Goal: Complete application form

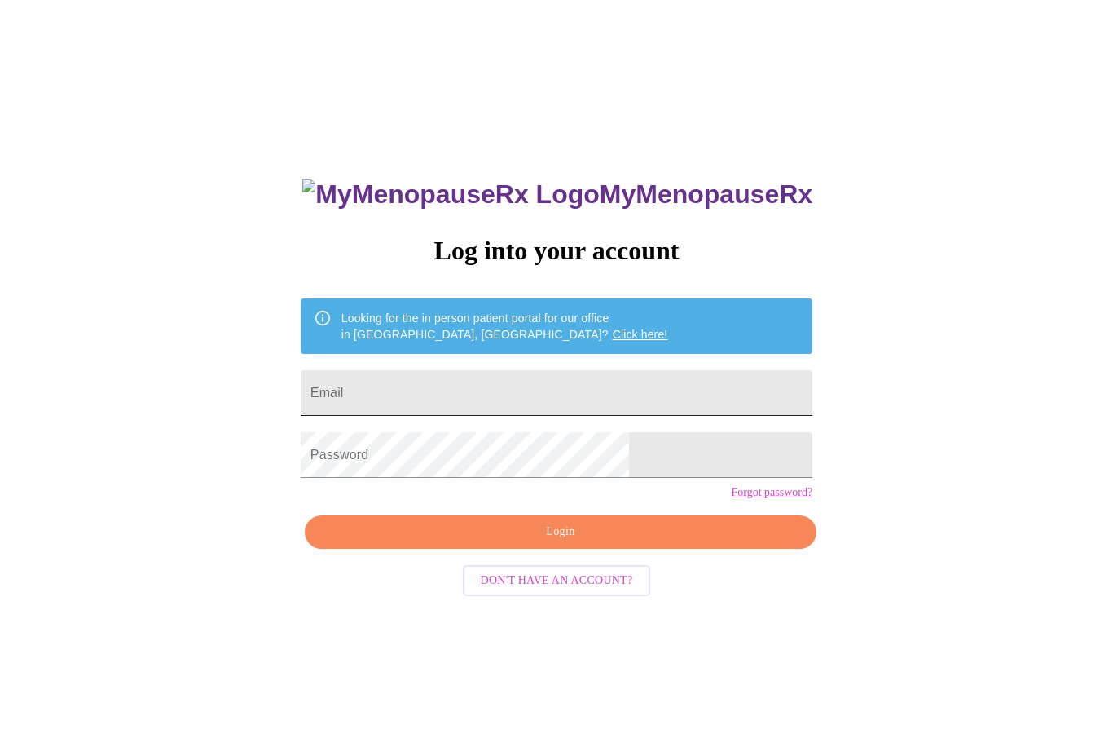
click at [680, 395] on input "Email" at bounding box center [557, 393] width 512 height 46
click at [623, 391] on input "Email" at bounding box center [557, 393] width 512 height 46
type input "D"
click at [640, 412] on input "jdan" at bounding box center [557, 393] width 512 height 46
type input "j"
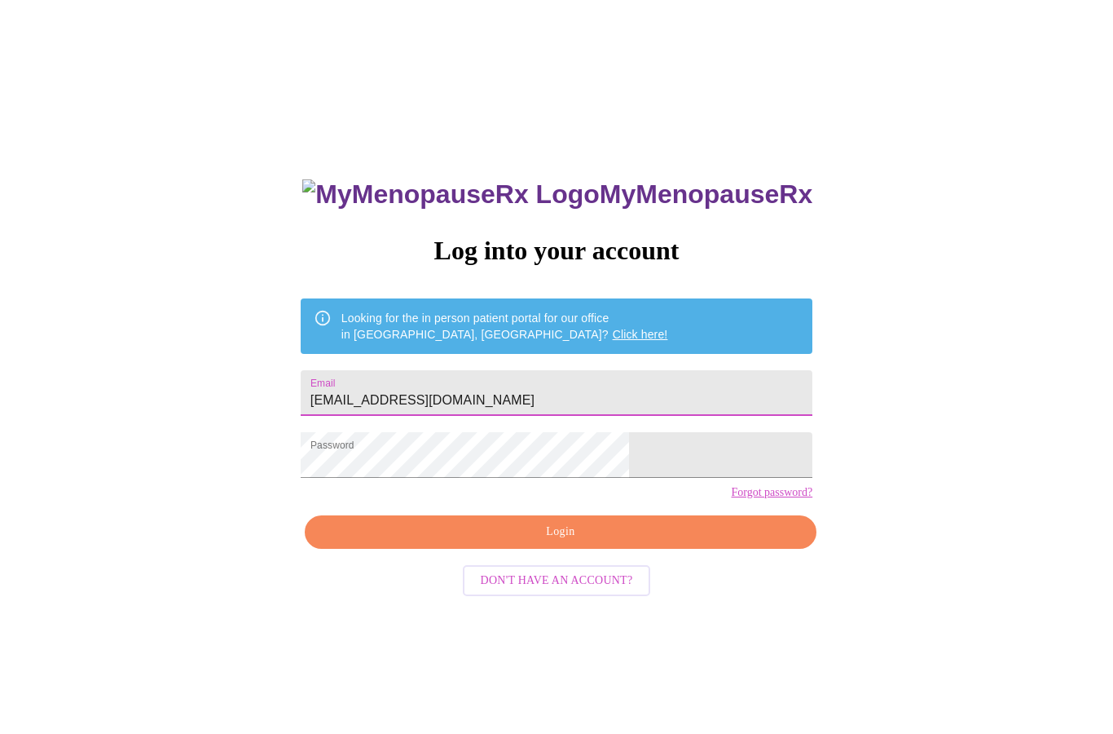
type input "[EMAIL_ADDRESS][DOMAIN_NAME]"
click at [633, 542] on span "Login" at bounding box center [561, 532] width 474 height 20
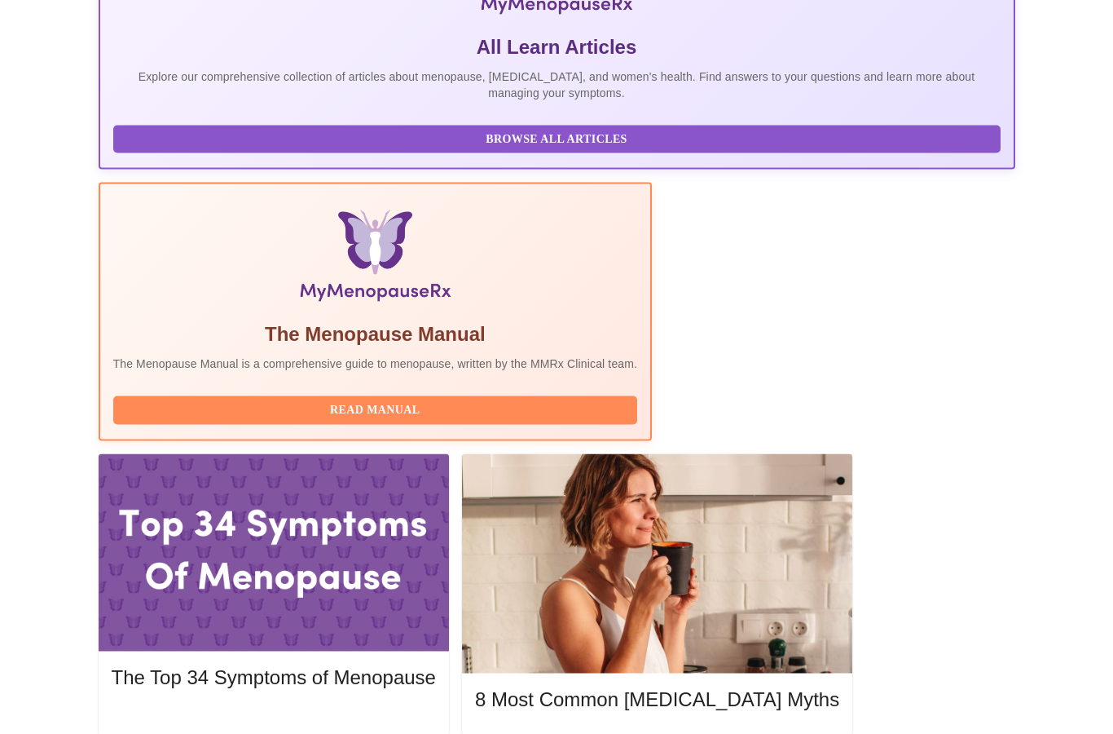
scroll to position [377, 0]
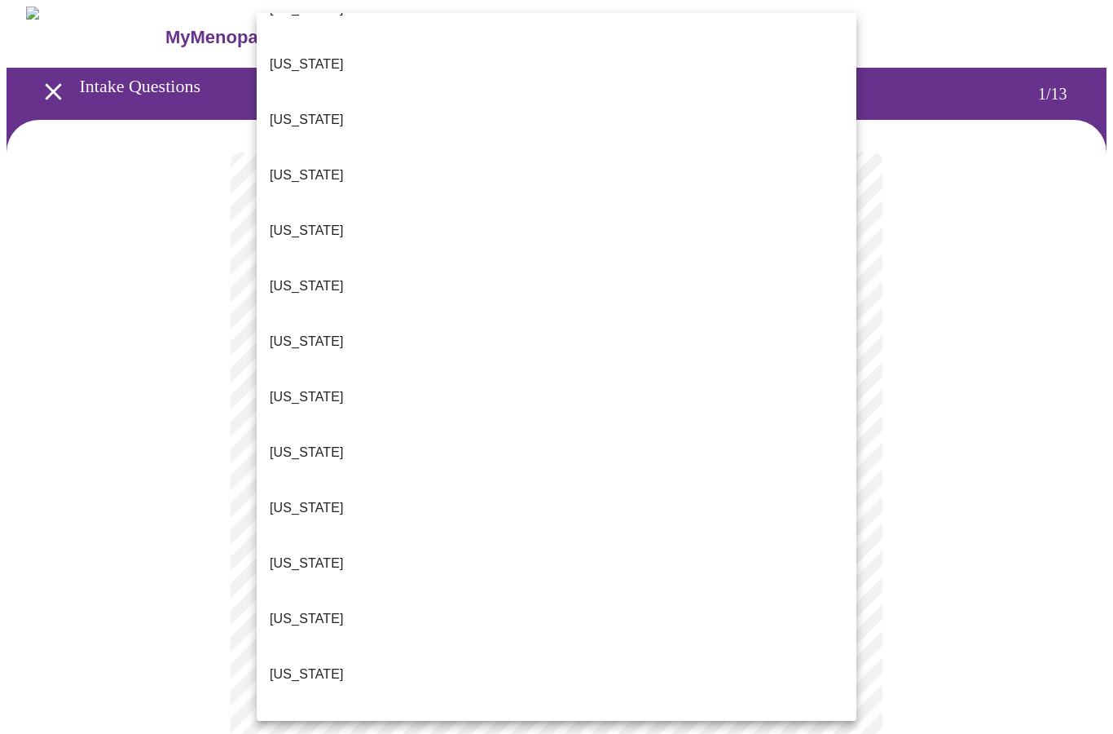
scroll to position [425, 0]
click at [287, 443] on p "[US_STATE]" at bounding box center [307, 453] width 74 height 20
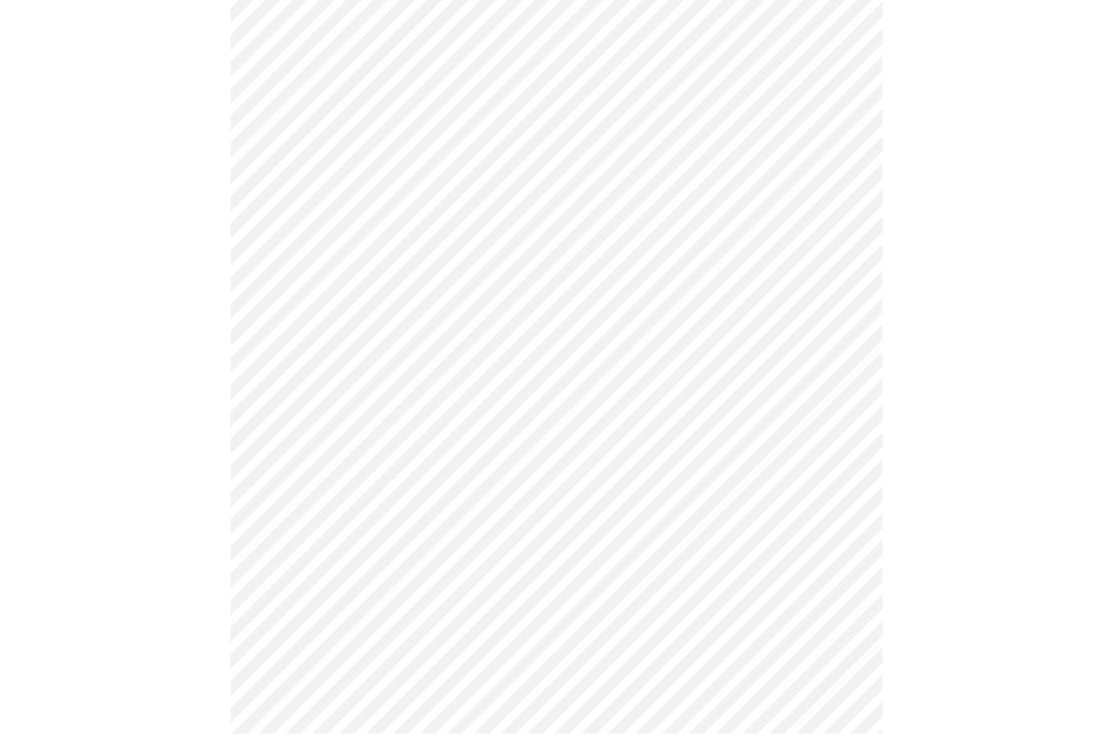
click at [324, 281] on body "MyMenopauseRx Intake Questions 1 / 13" at bounding box center [557, 551] width 1100 height 1487
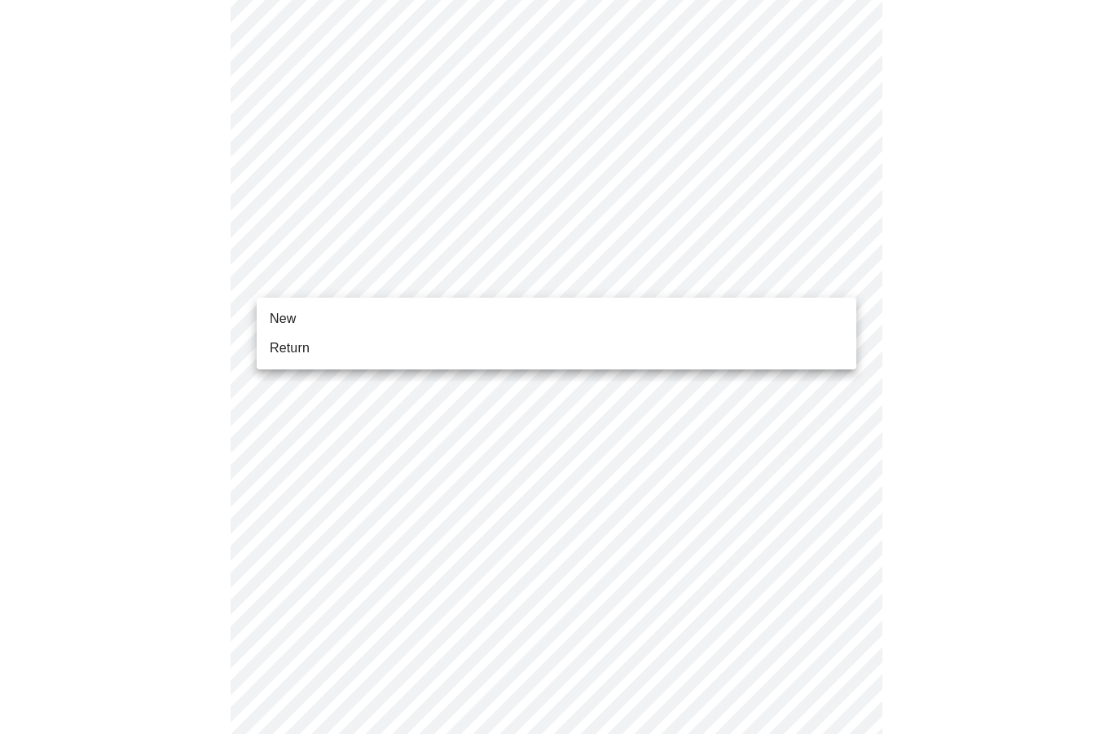
click at [294, 350] on span "Return" at bounding box center [290, 348] width 40 height 20
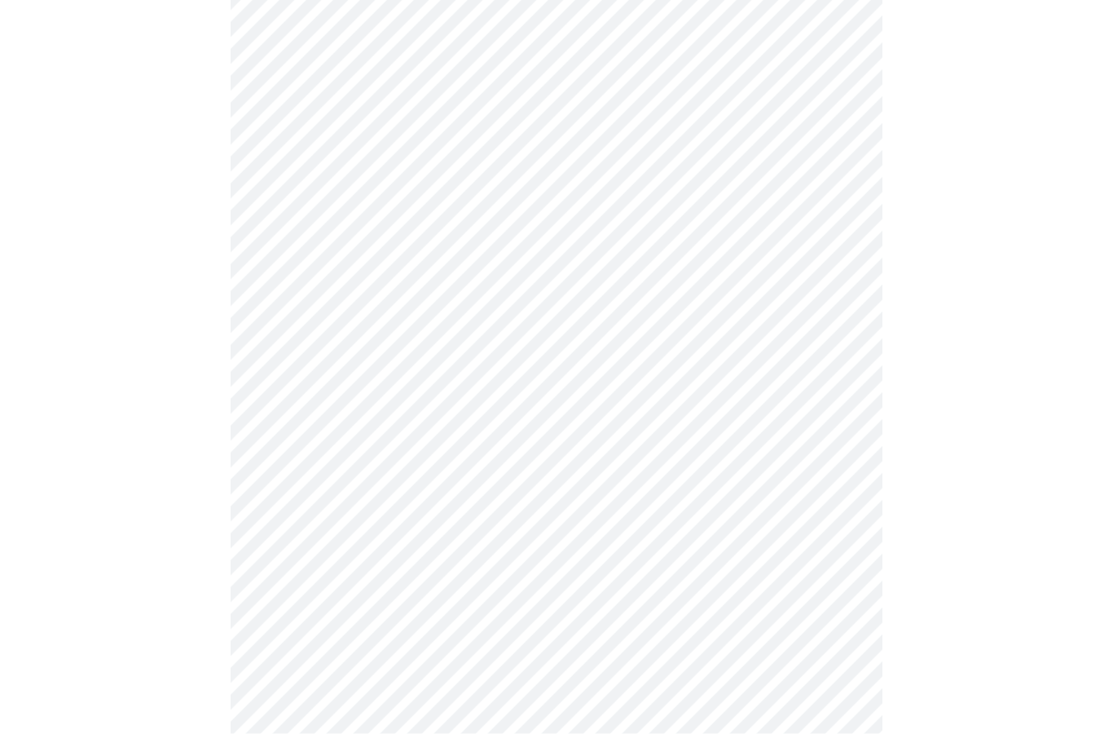
scroll to position [662, 0]
click at [586, 572] on body "MyMenopauseRx Intake Questions 1 / 13" at bounding box center [557, 77] width 1100 height 1465
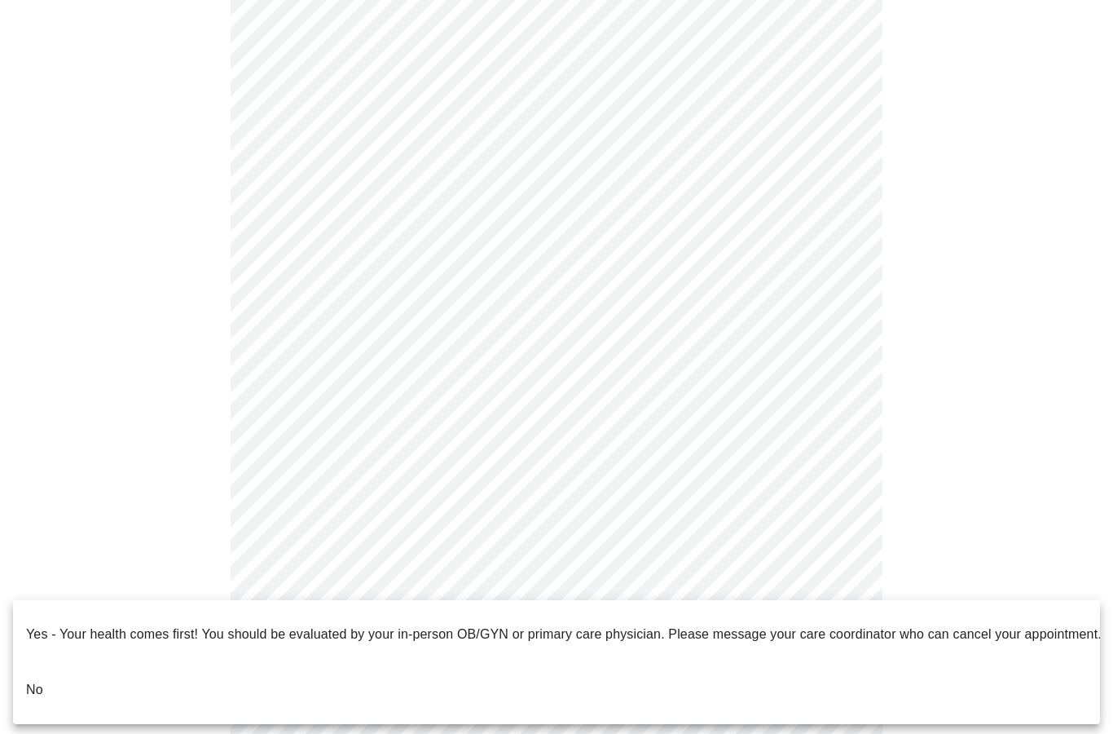
click at [566, 669] on li "No" at bounding box center [556, 689] width 1087 height 55
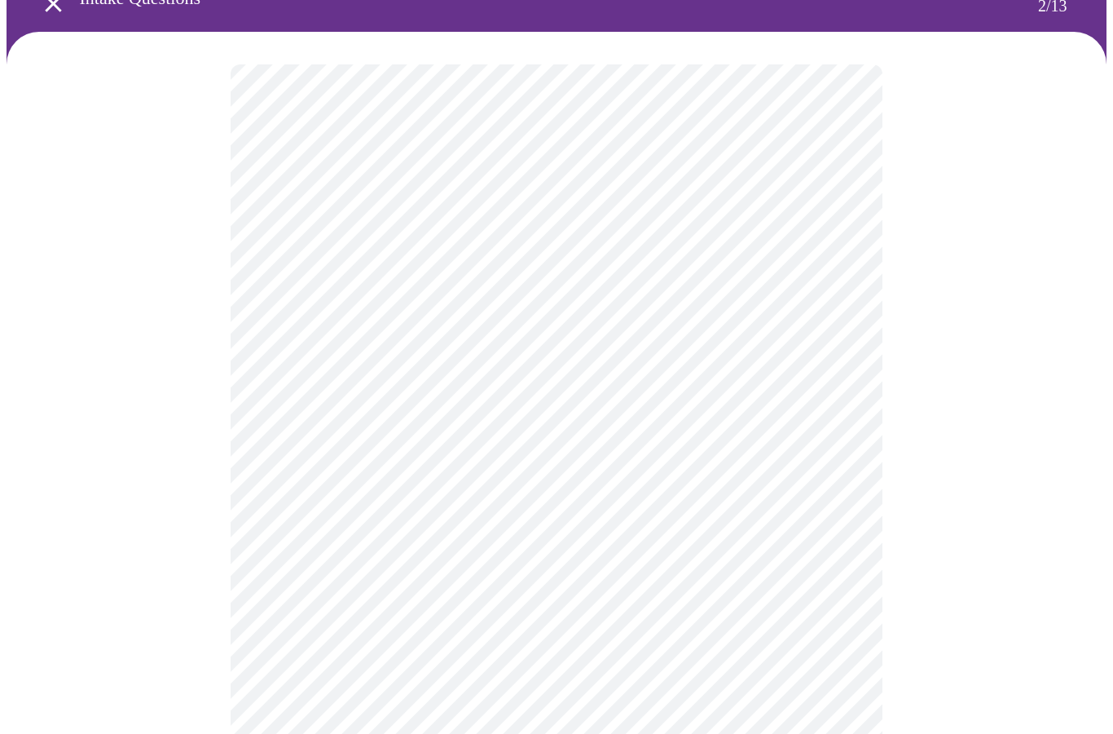
scroll to position [98, 0]
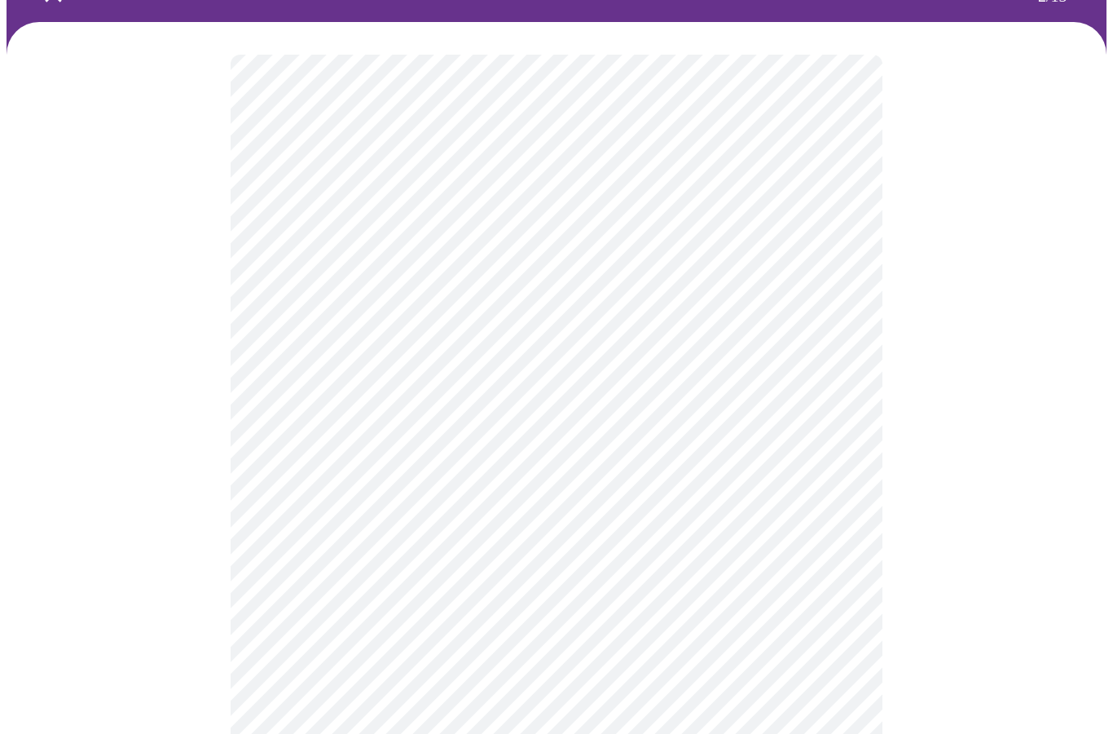
click at [326, 239] on body "MyMenopauseRx Intake Questions 2 / 13" at bounding box center [557, 397] width 1100 height 977
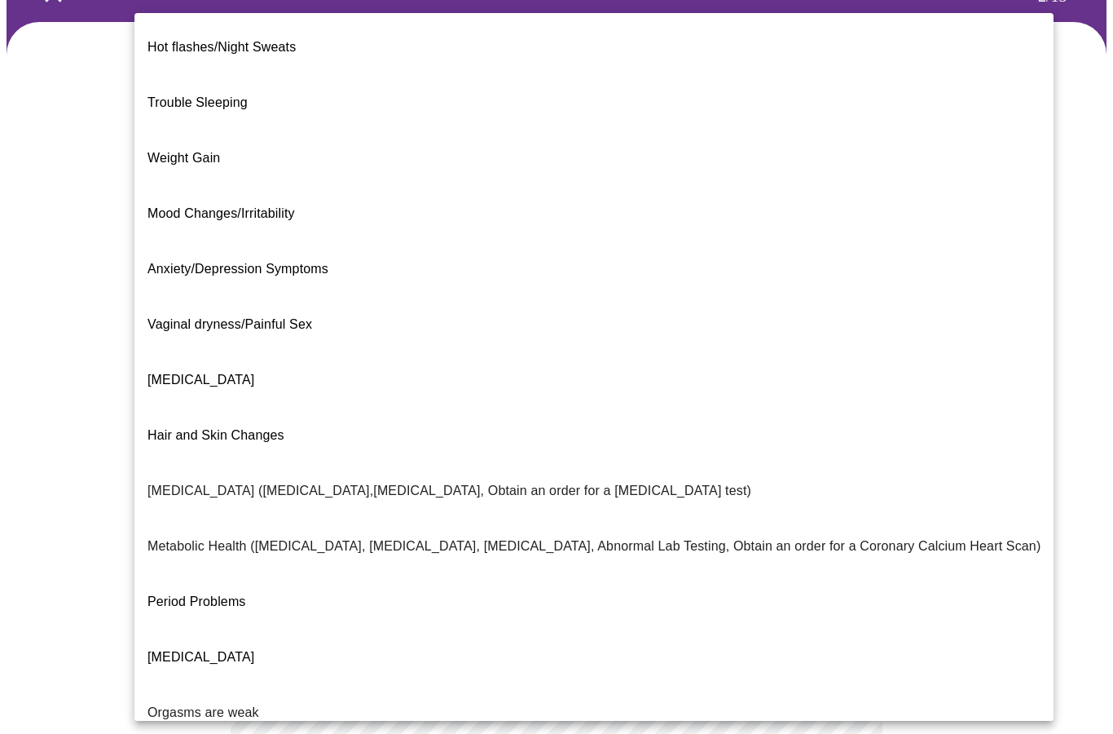
click at [182, 95] on span "Trouble Sleeping" at bounding box center [198, 102] width 100 height 14
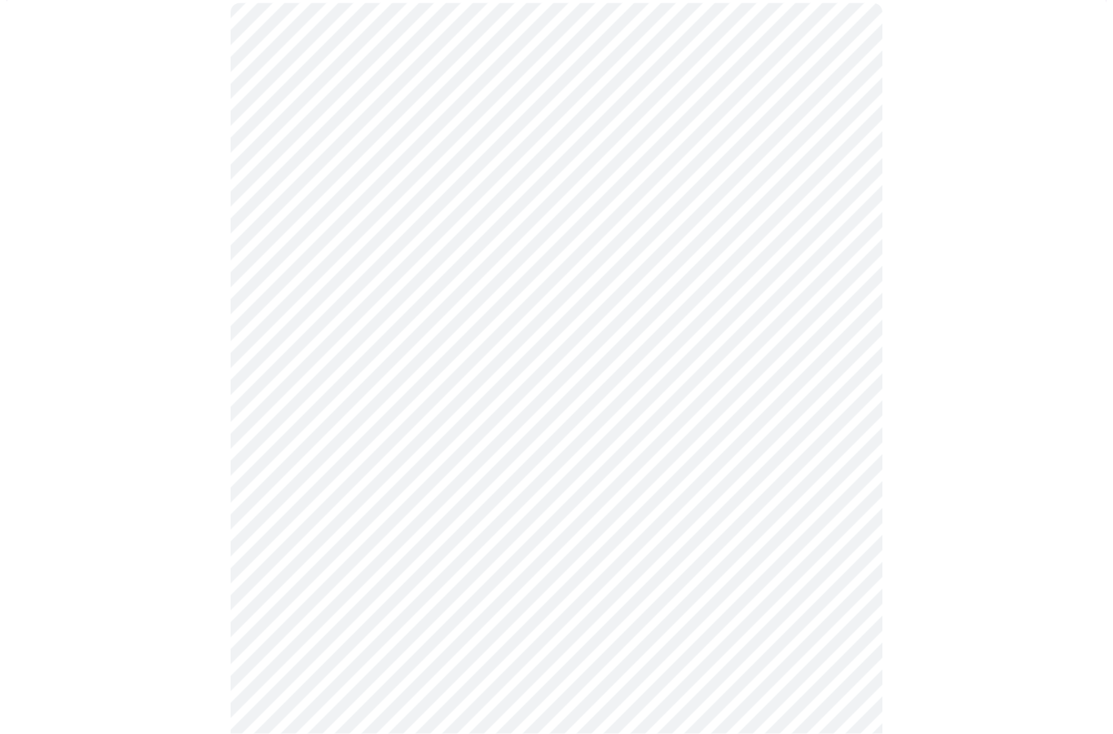
scroll to position [170, 0]
click at [311, 344] on body "MyMenopauseRx Intake Questions 2 / 13" at bounding box center [557, 321] width 1100 height 968
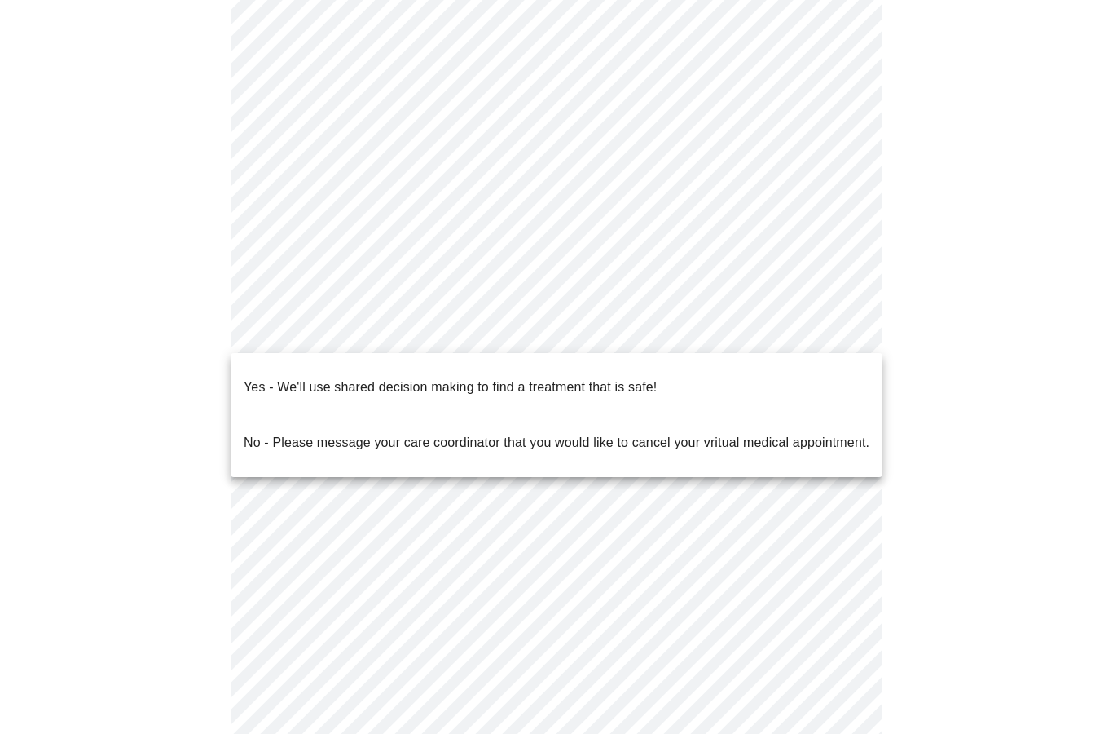
click at [287, 377] on p "Yes - We'll use shared decision making to find a treatment that is safe!" at bounding box center [450, 387] width 413 height 20
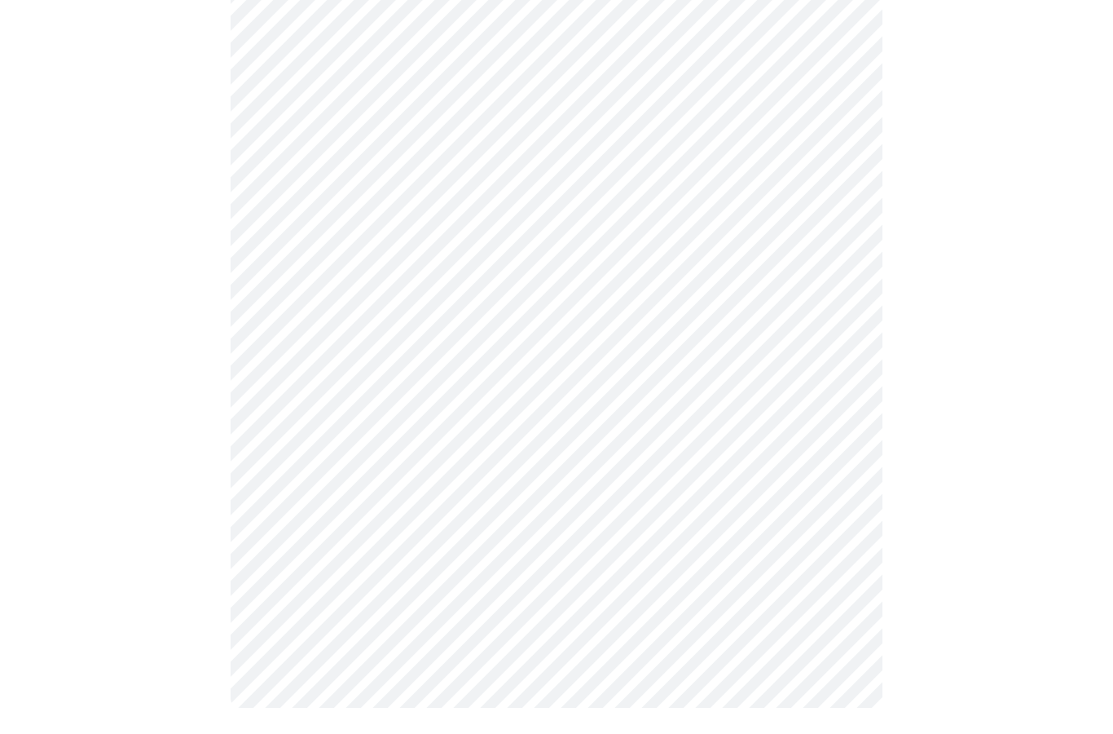
scroll to position [0, 0]
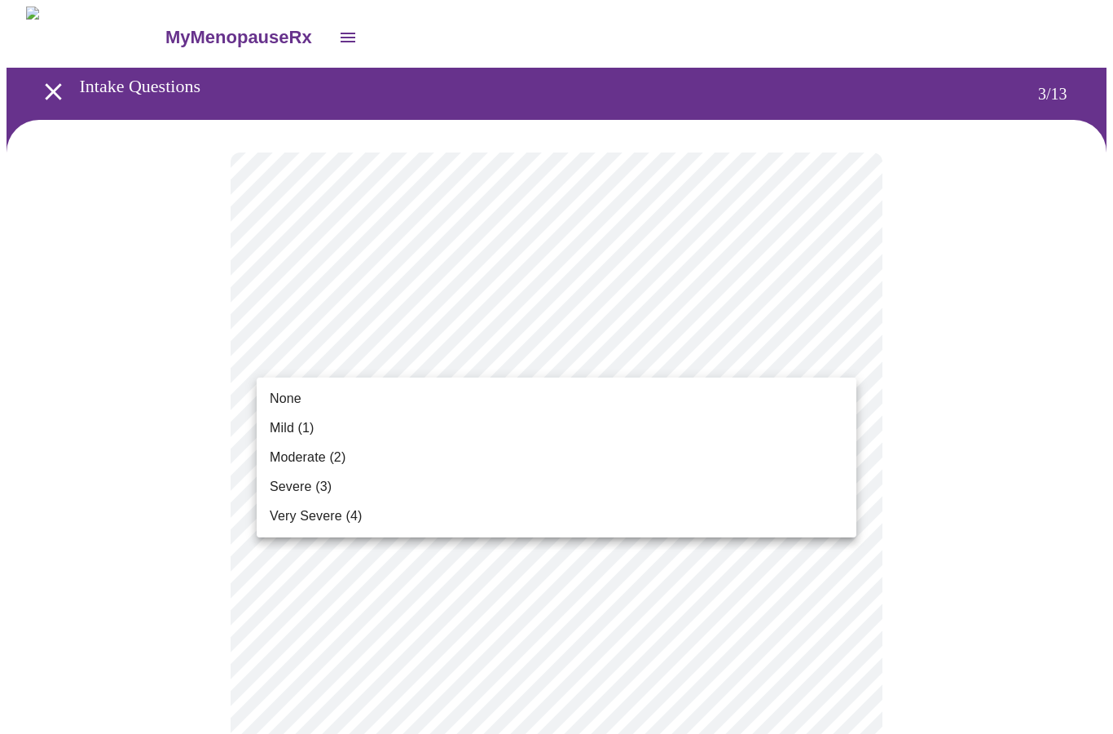
click at [281, 403] on span "None" at bounding box center [286, 399] width 32 height 20
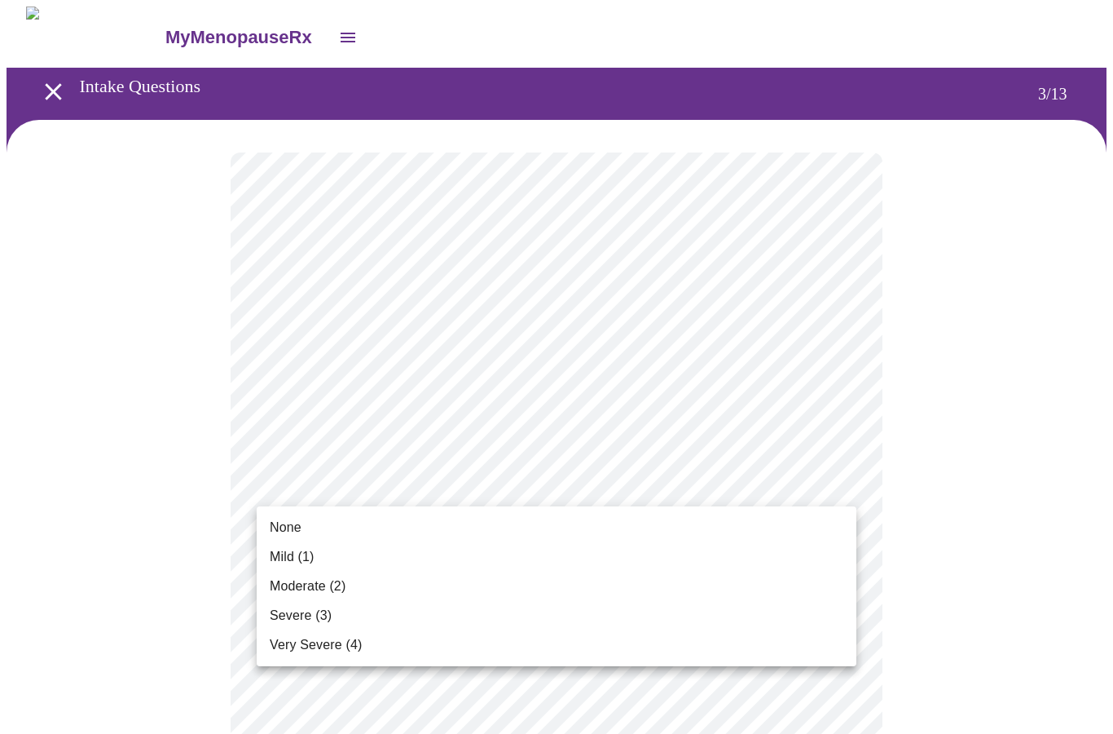
click at [281, 558] on span "Mild (1)" at bounding box center [292, 557] width 45 height 20
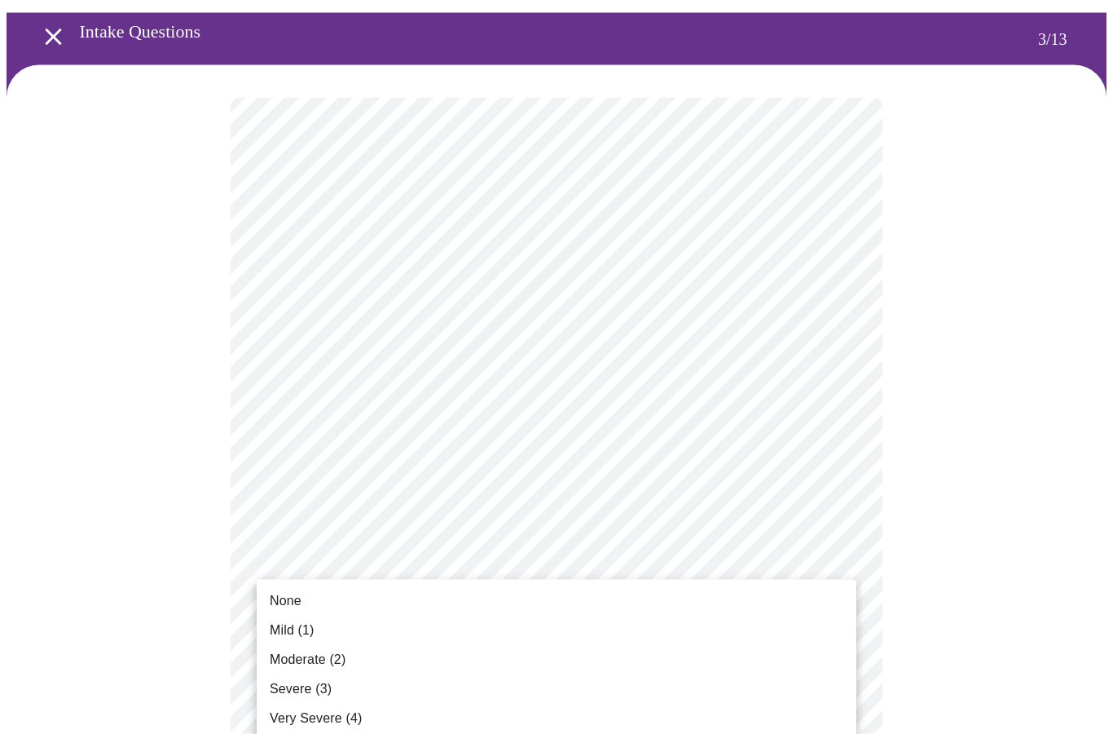
scroll to position [55, 0]
click at [283, 689] on span "Severe (3)" at bounding box center [301, 689] width 62 height 20
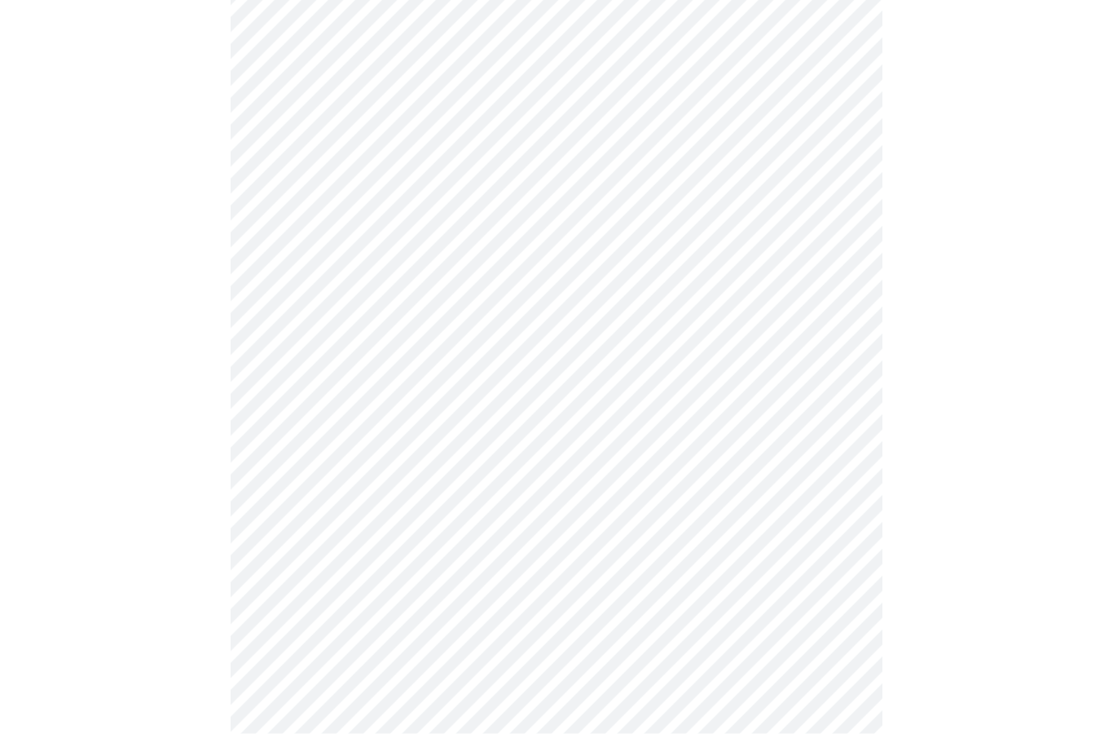
scroll to position [244, 0]
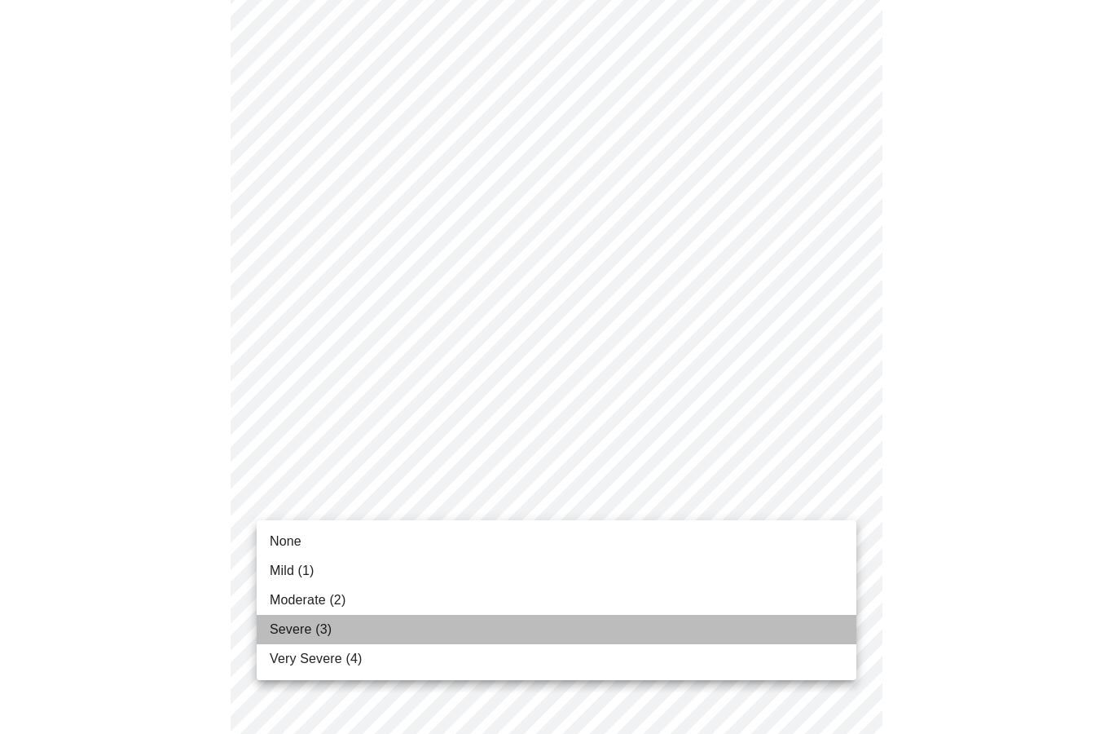
click at [276, 635] on span "Severe (3)" at bounding box center [301, 629] width 62 height 20
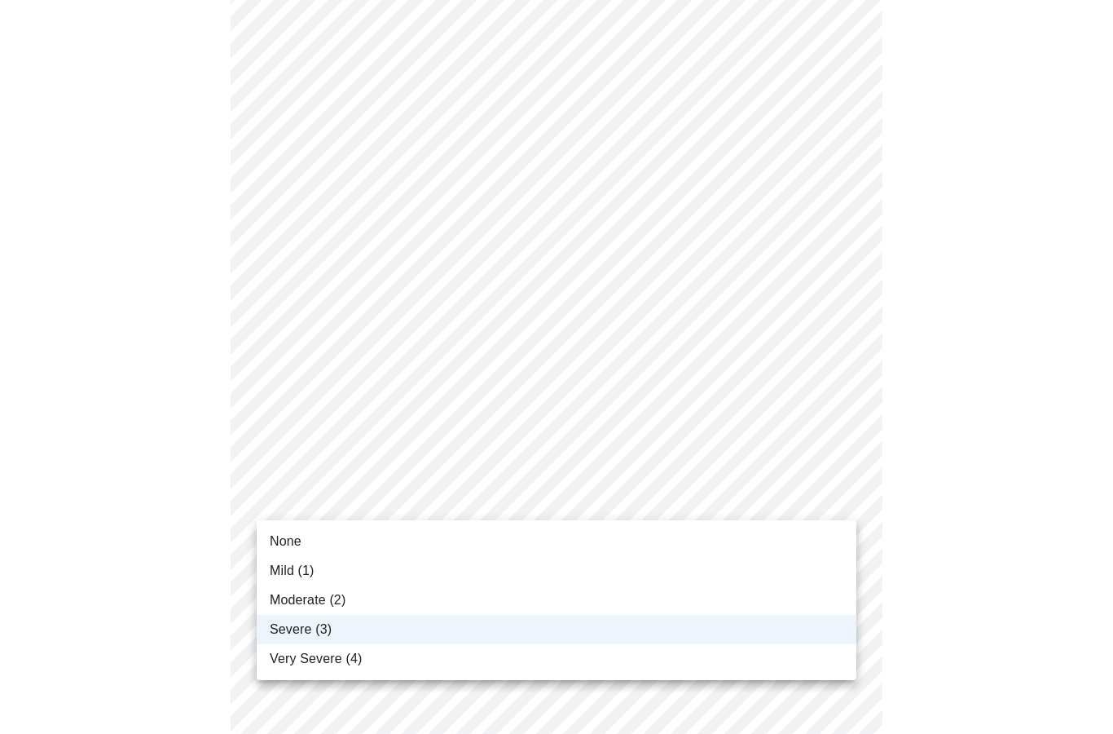
click at [279, 657] on span "Very Severe (4)" at bounding box center [316, 659] width 92 height 20
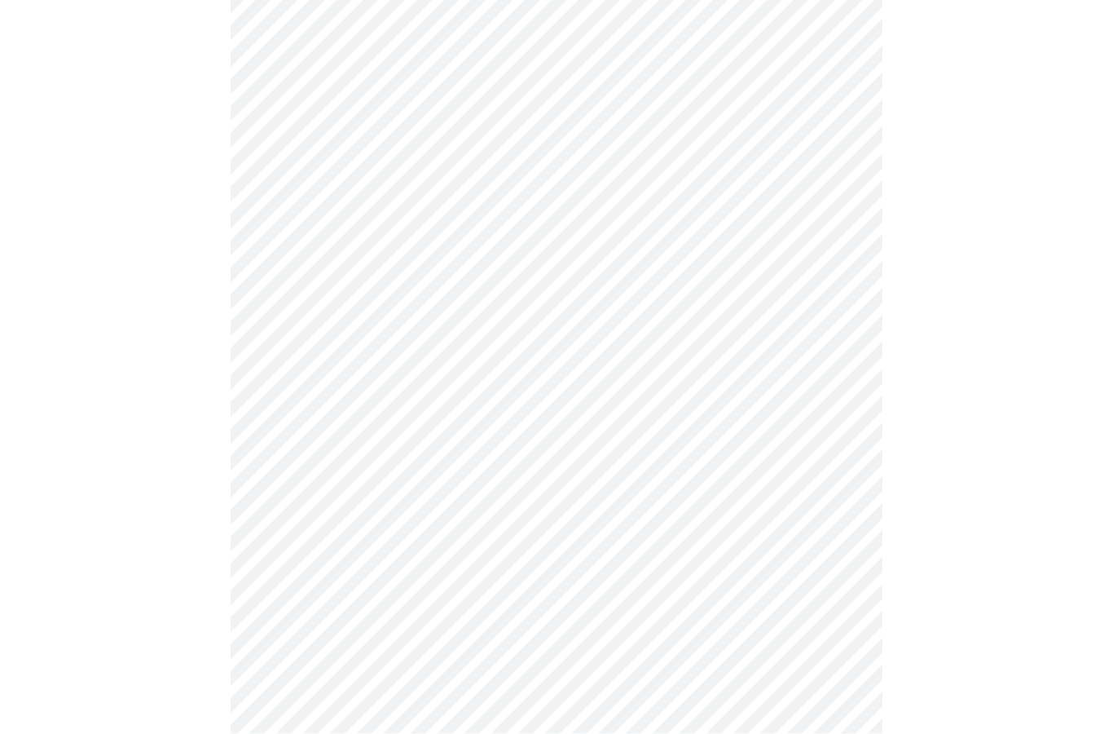
scroll to position [316, 0]
click at [278, 531] on body "MyMenopauseRx Intake Questions 3 / 13" at bounding box center [557, 725] width 1100 height 2071
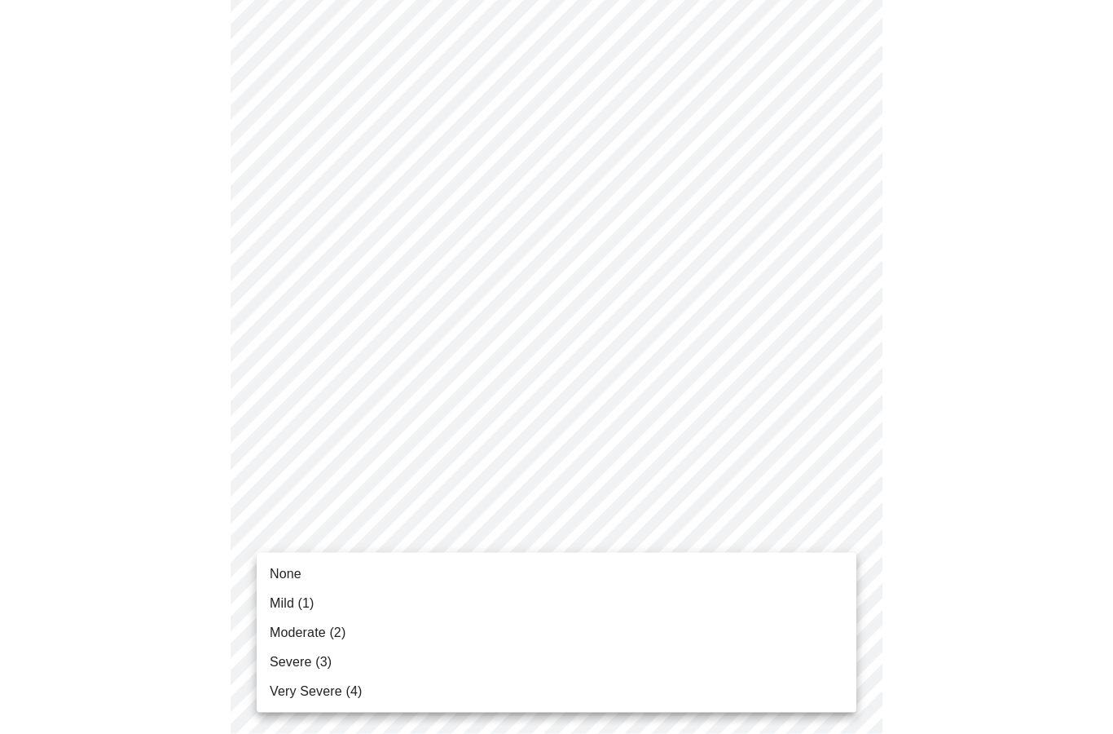
scroll to position [317, 0]
click at [288, 655] on span "Severe (3)" at bounding box center [301, 662] width 62 height 20
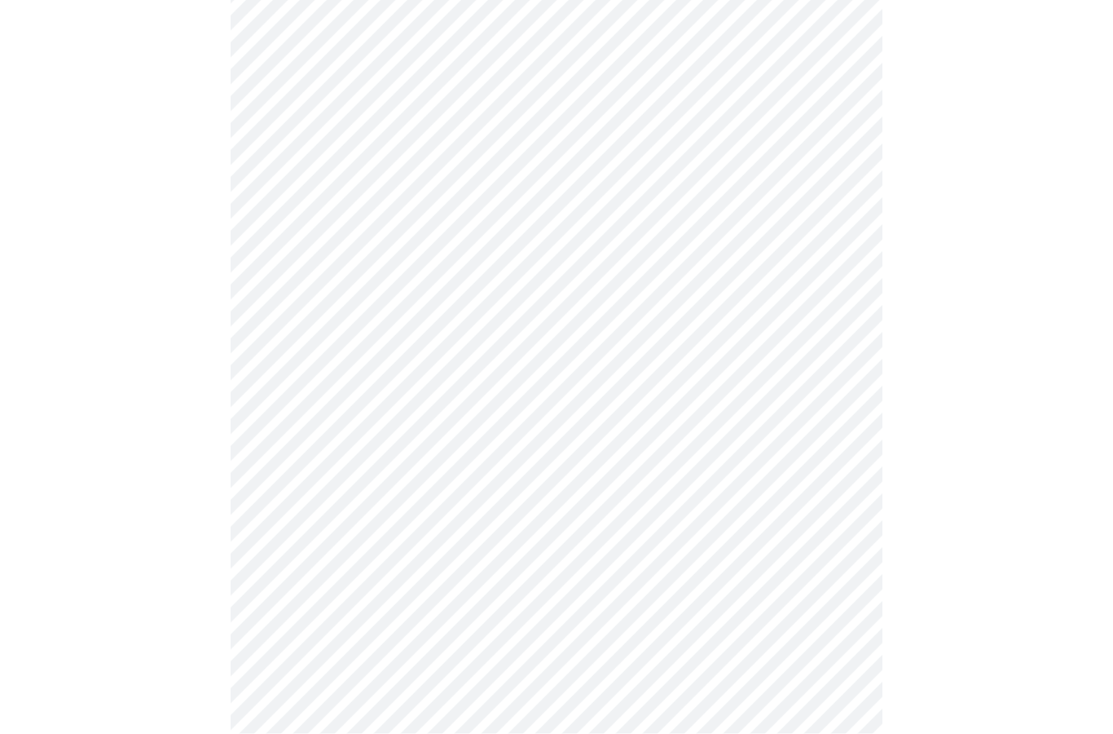
scroll to position [514, 0]
click at [292, 444] on body "MyMenopauseRx Intake Questions 3 / 13" at bounding box center [557, 516] width 1100 height 2049
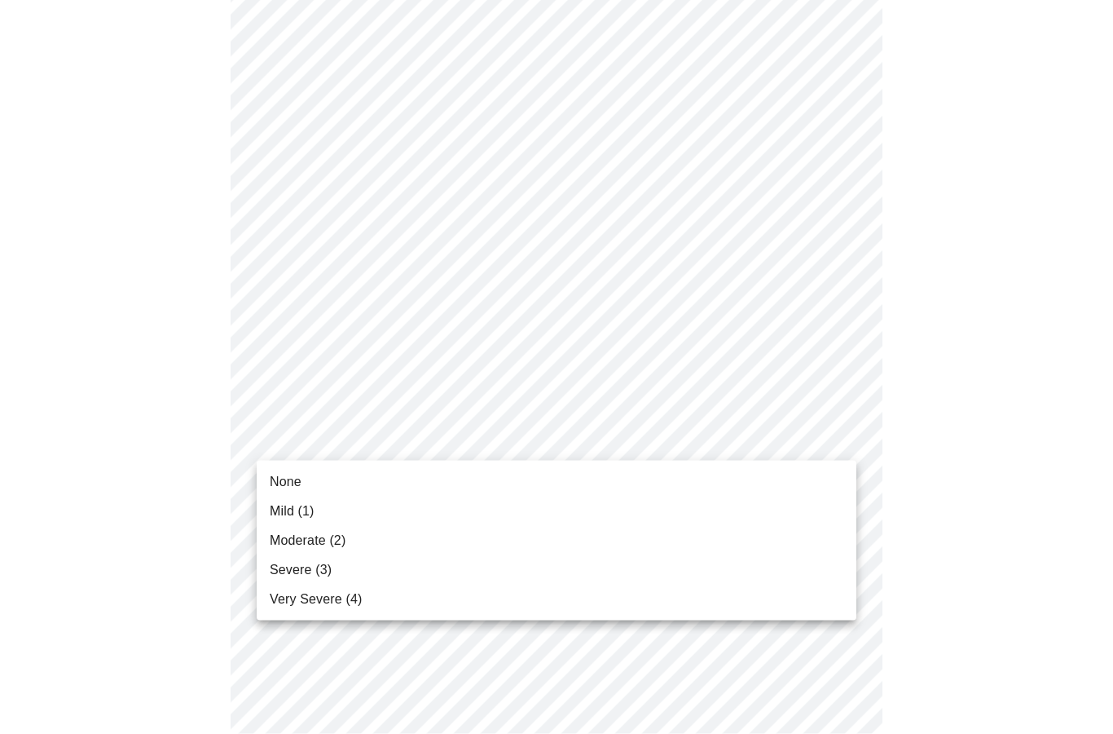
scroll to position [515, 0]
click at [291, 515] on span "Mild (1)" at bounding box center [292, 511] width 45 height 20
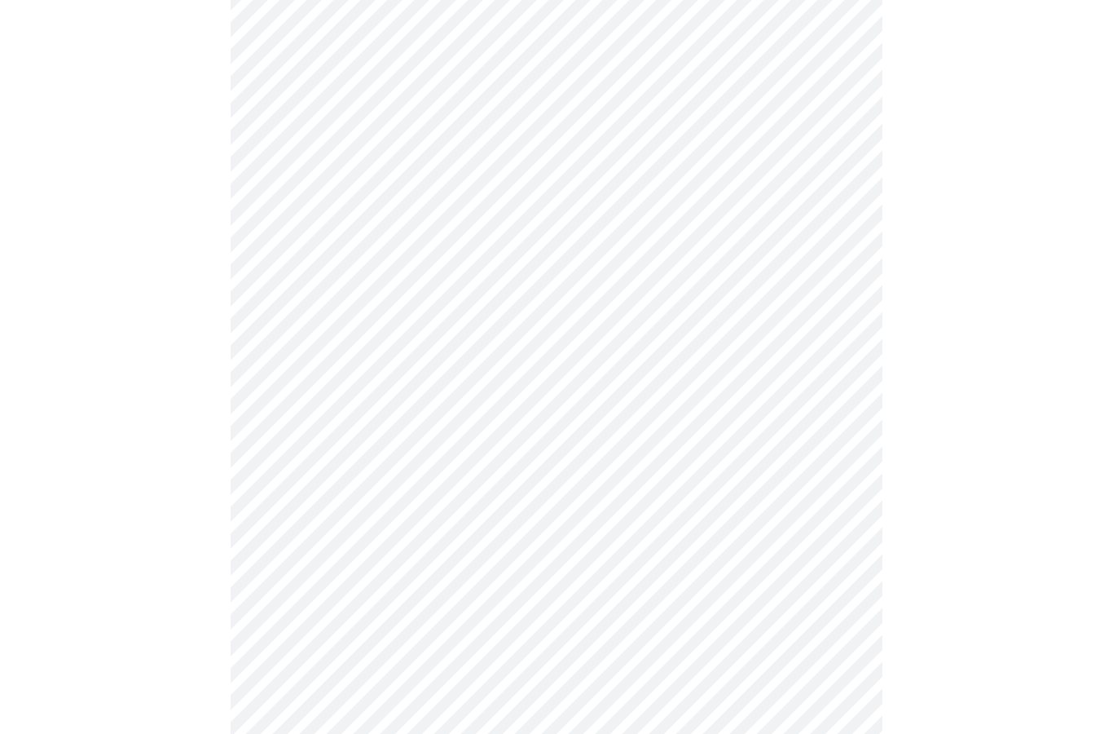
scroll to position [697, 0]
click at [301, 372] on body "MyMenopauseRx Intake Questions 3 / 13" at bounding box center [557, 323] width 1100 height 2027
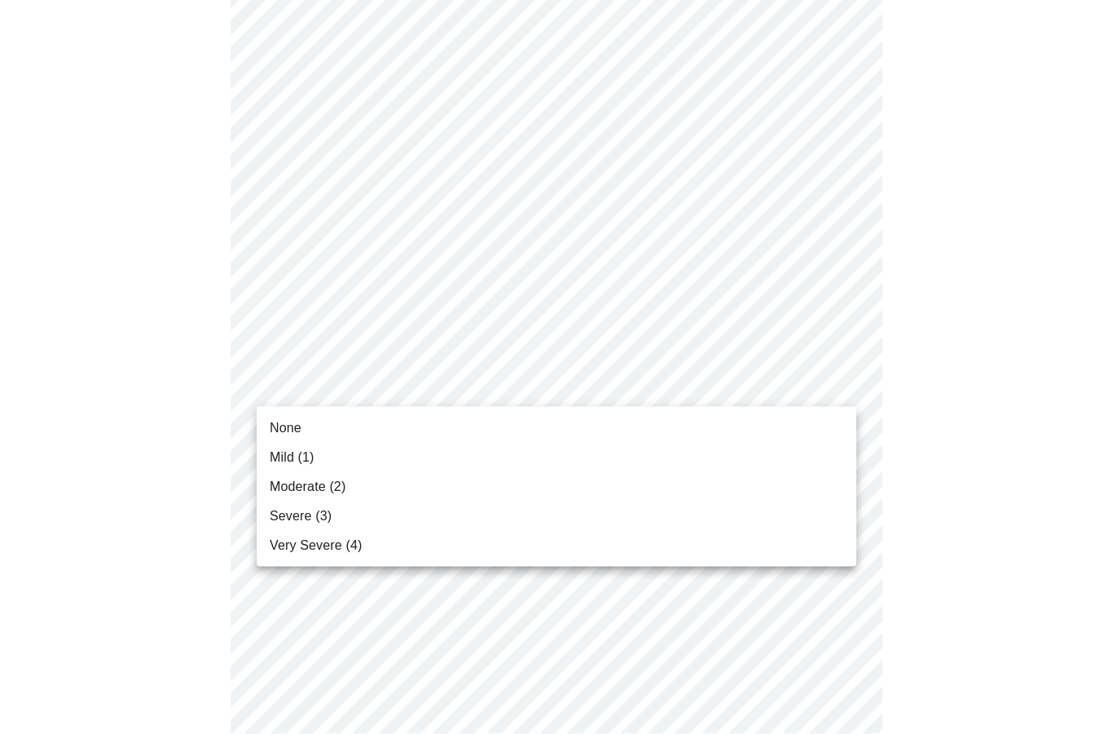
scroll to position [698, 0]
click at [286, 514] on span "Severe (3)" at bounding box center [301, 516] width 62 height 20
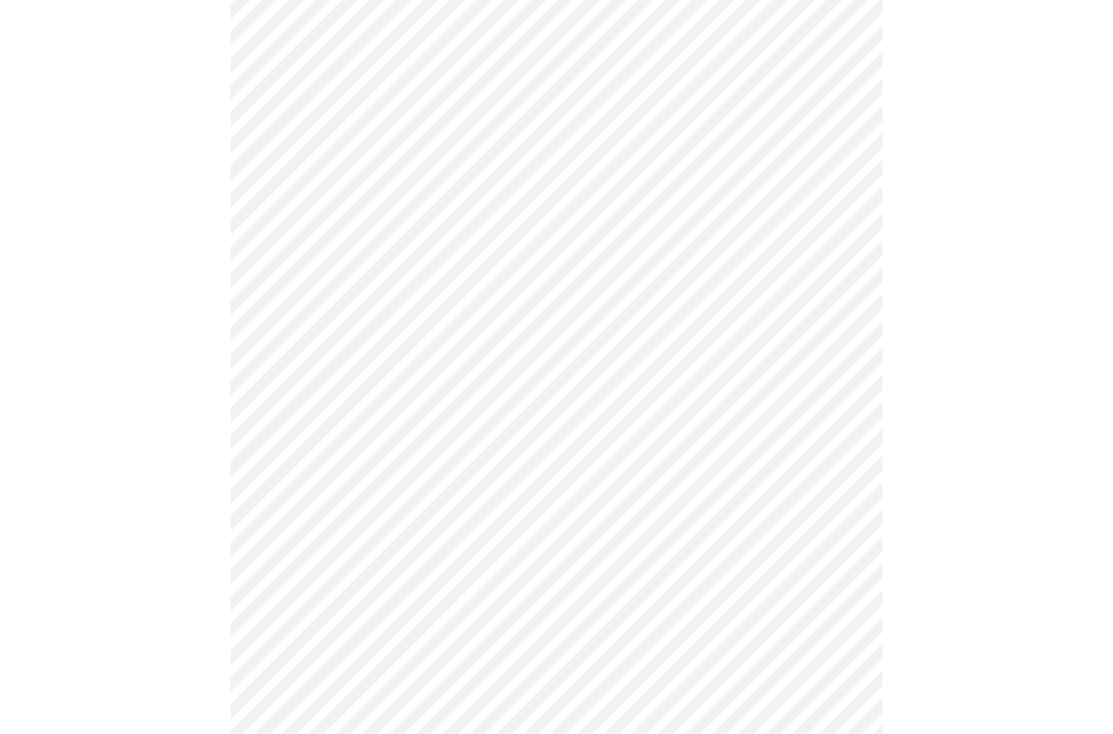
scroll to position [833, 0]
click at [298, 387] on body "MyMenopauseRx Intake Questions 3 / 13" at bounding box center [557, 175] width 1100 height 2005
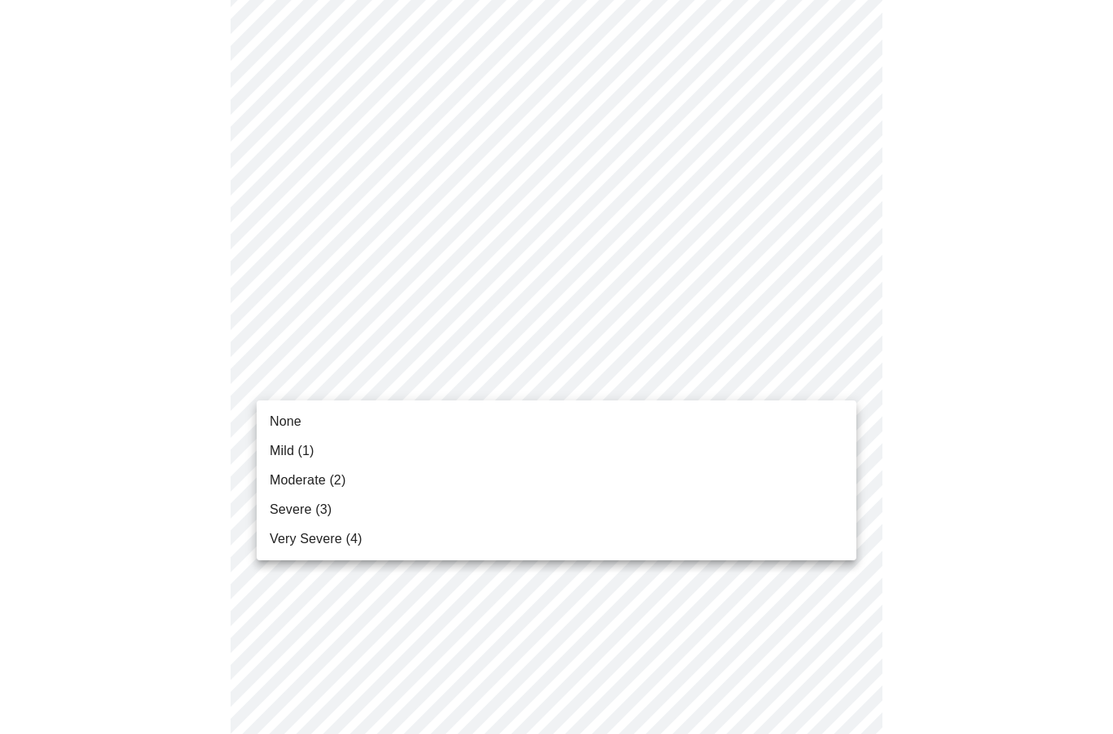
click at [280, 429] on span "None" at bounding box center [286, 422] width 32 height 20
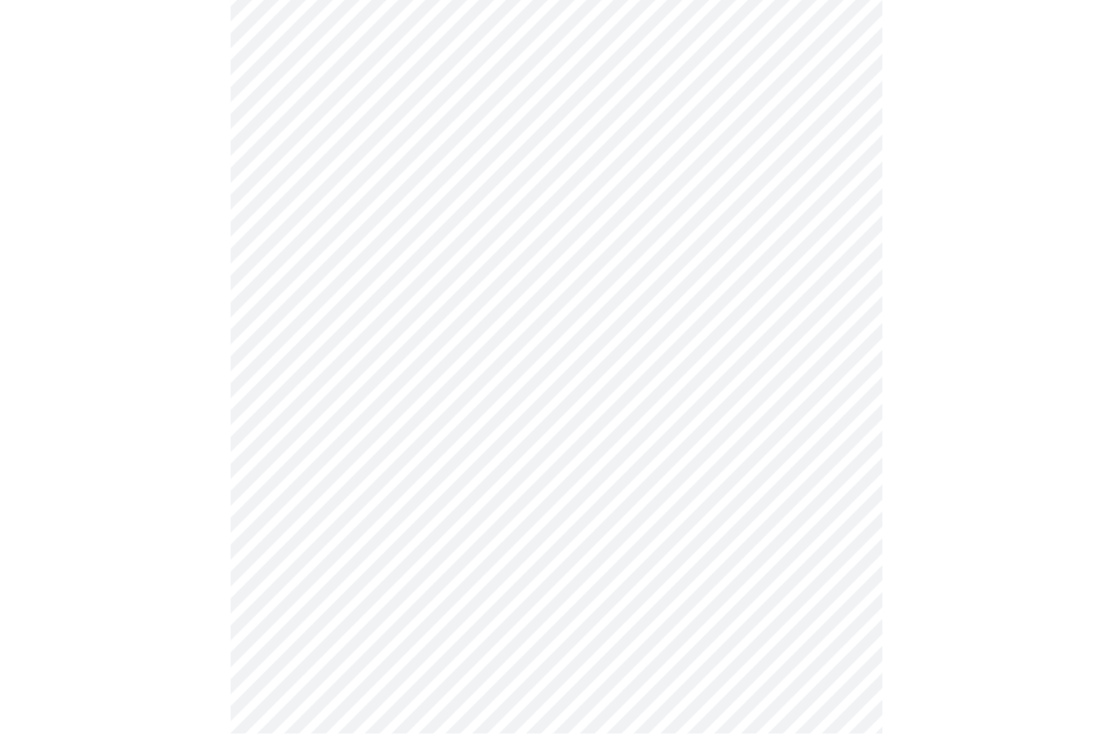
scroll to position [900, 0]
click at [276, 443] on body "MyMenopauseRx Intake Questions 3 / 13" at bounding box center [557, 98] width 1100 height 1983
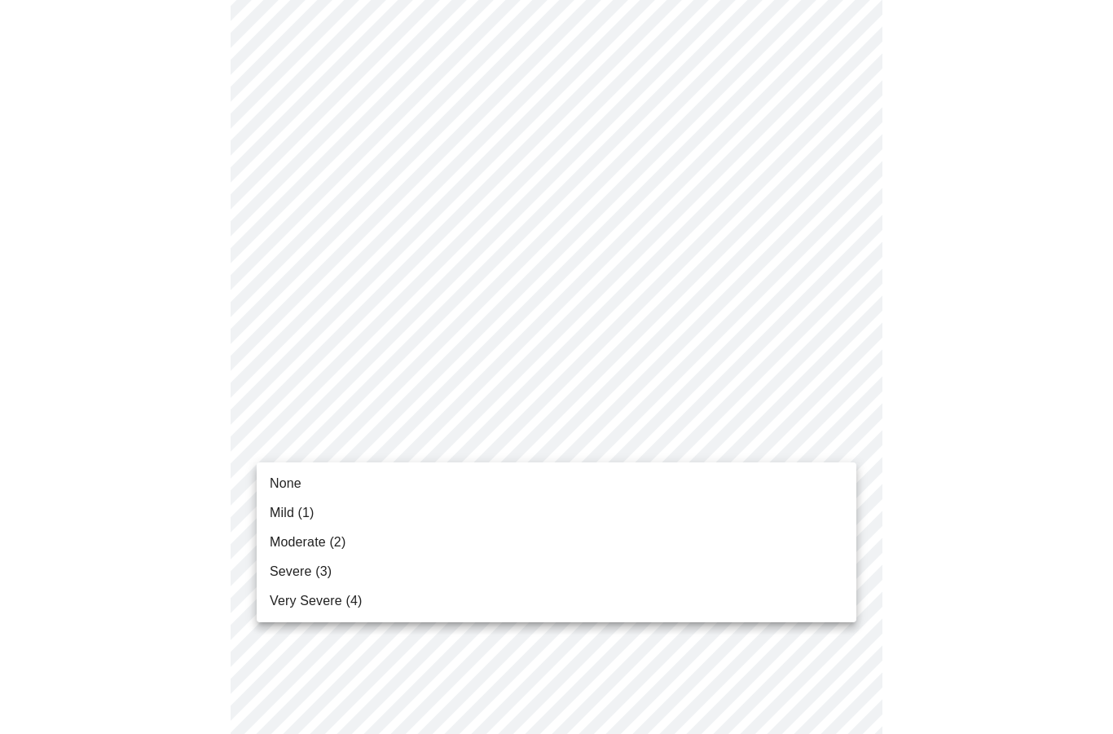
click at [277, 483] on span "None" at bounding box center [286, 484] width 32 height 20
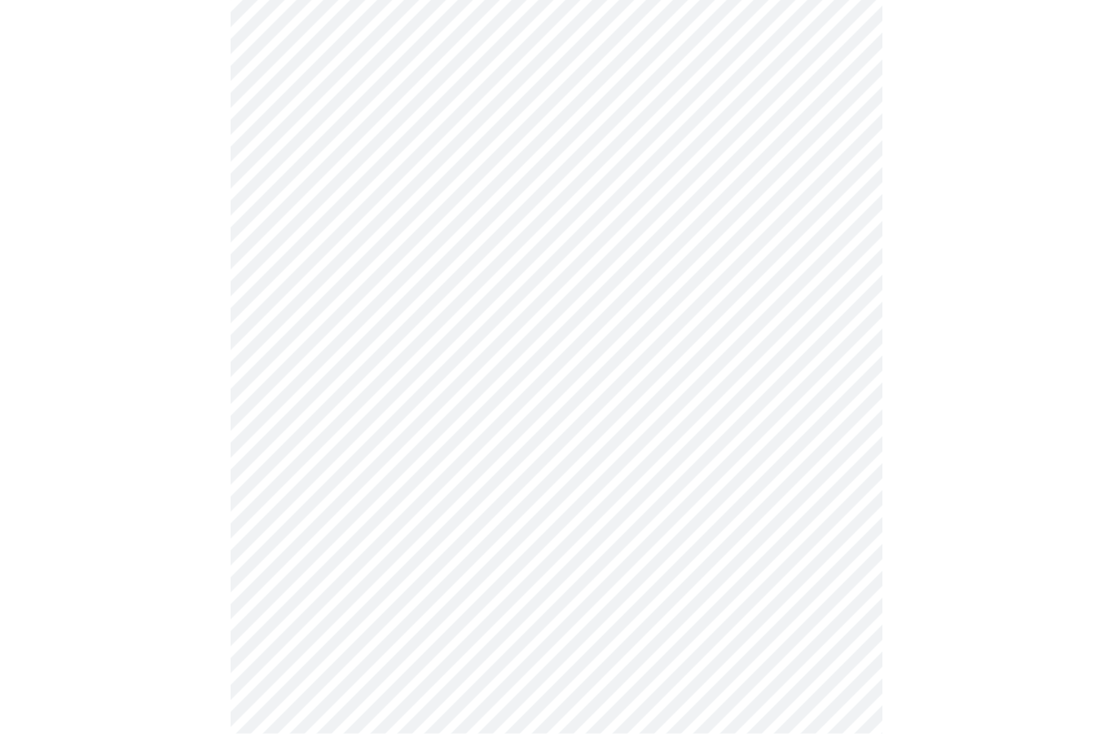
scroll to position [975, 0]
click at [284, 490] on body "MyMenopauseRx Intake Questions 3 / 13" at bounding box center [557, 12] width 1100 height 1961
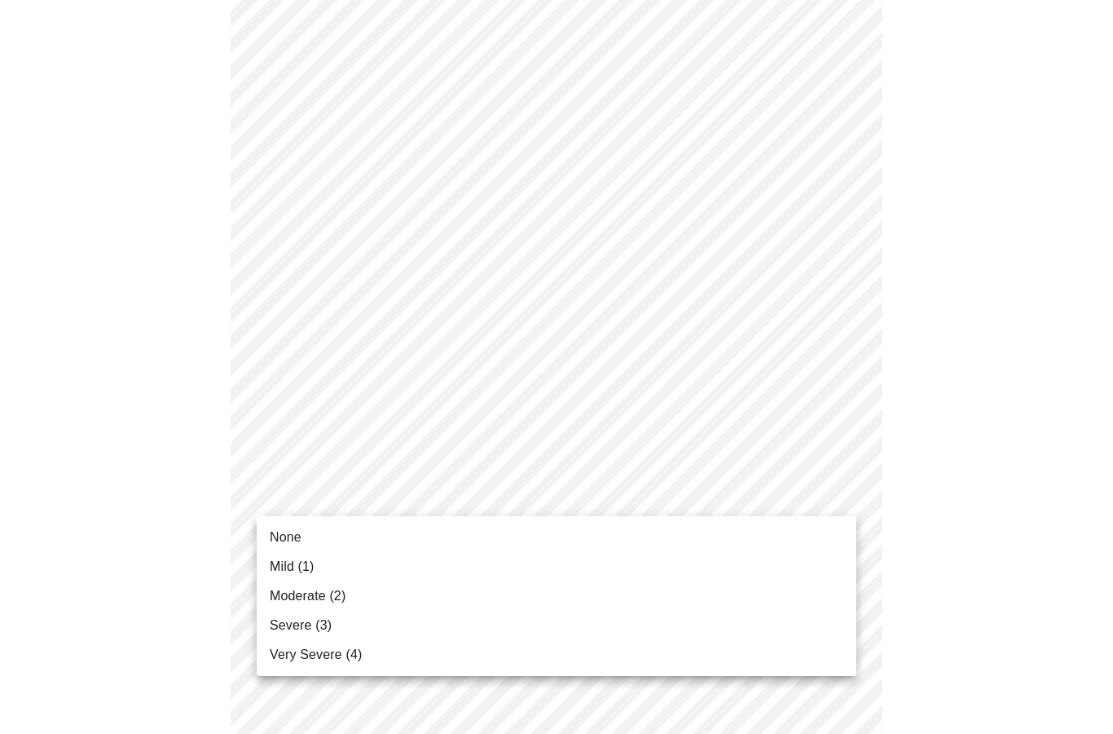
click at [275, 568] on span "Mild (1)" at bounding box center [292, 567] width 45 height 20
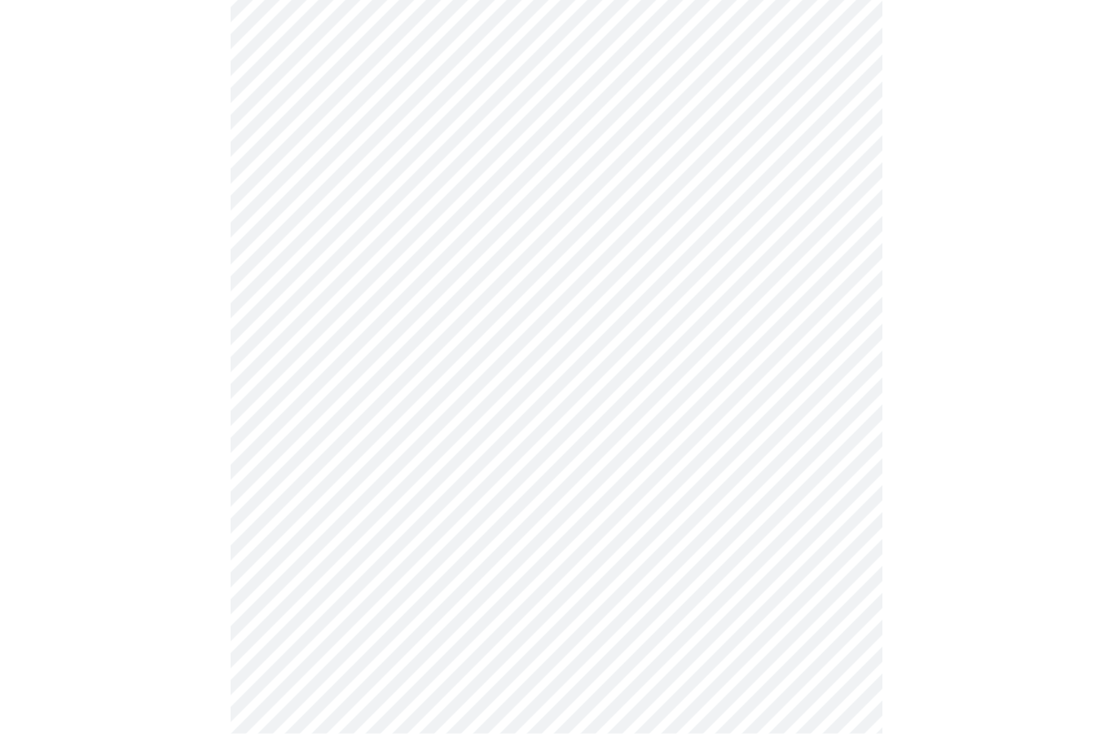
scroll to position [1140, 0]
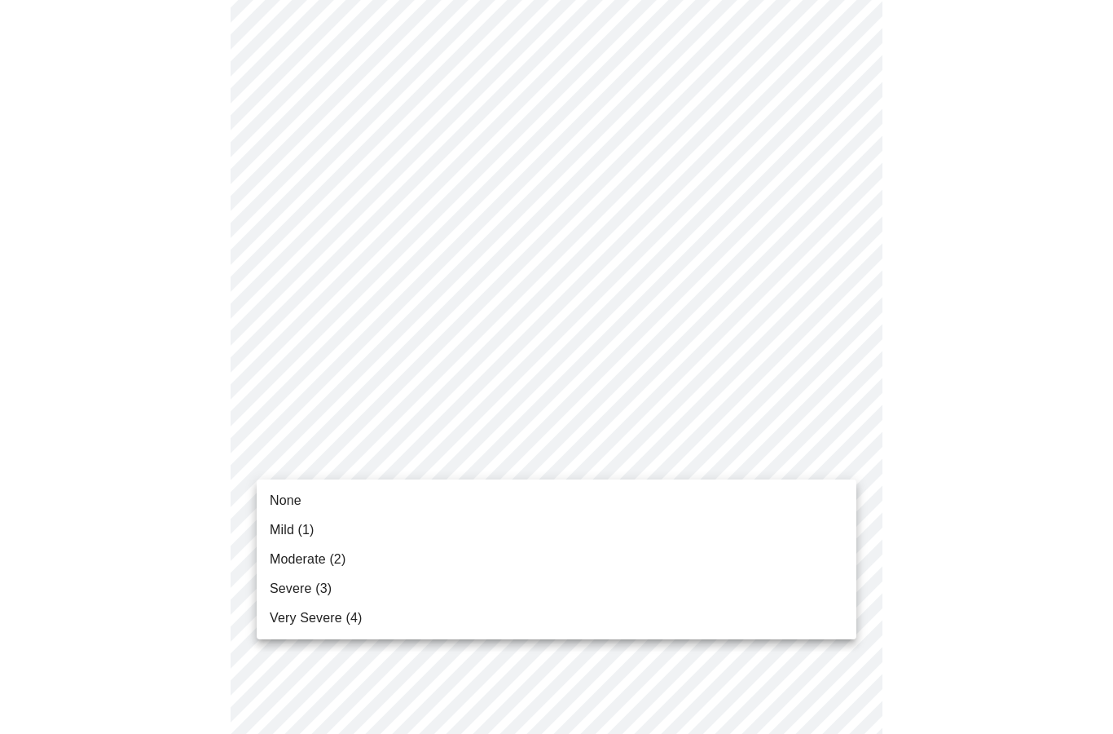
click at [287, 558] on span "Moderate (2)" at bounding box center [308, 559] width 76 height 20
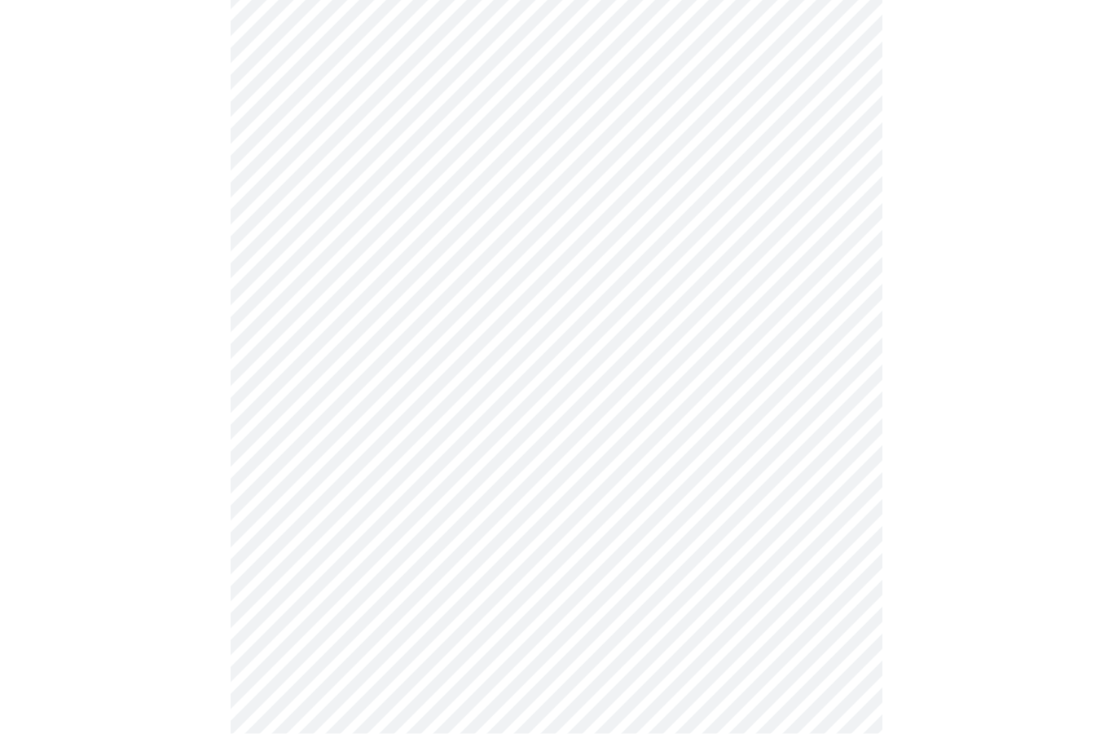
scroll to position [386, 0]
click at [290, 545] on body "MyMenopauseRx Intake Questions 4 / 13" at bounding box center [557, 390] width 1100 height 1539
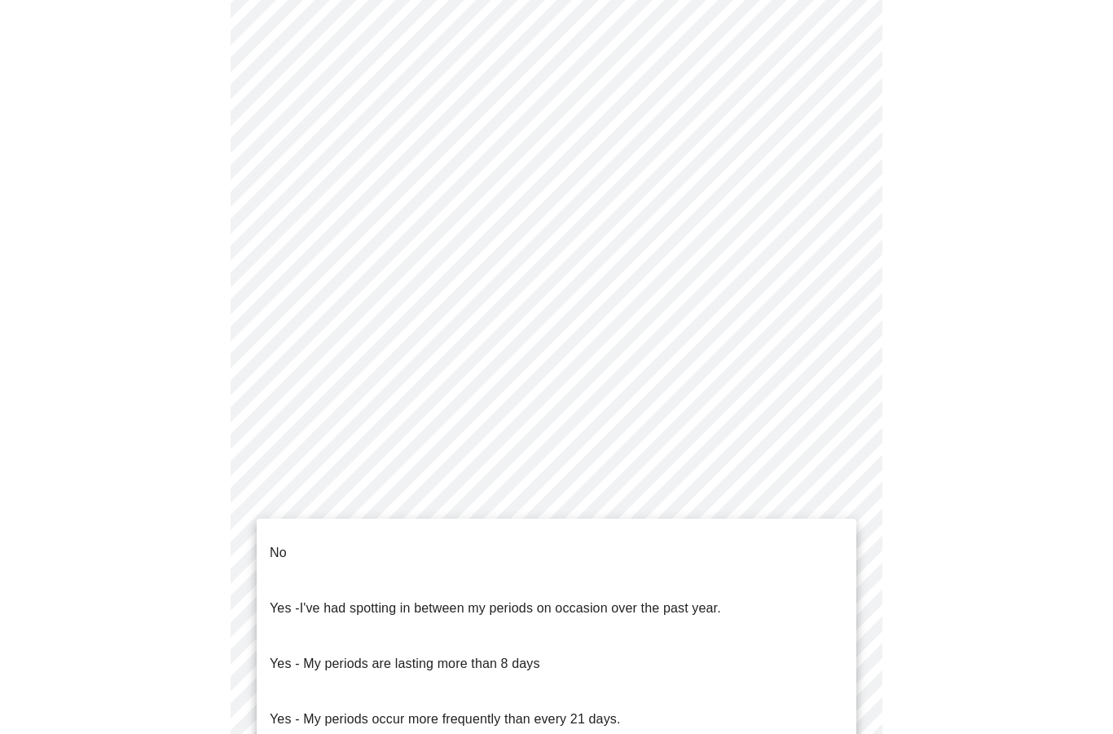
scroll to position [457, 0]
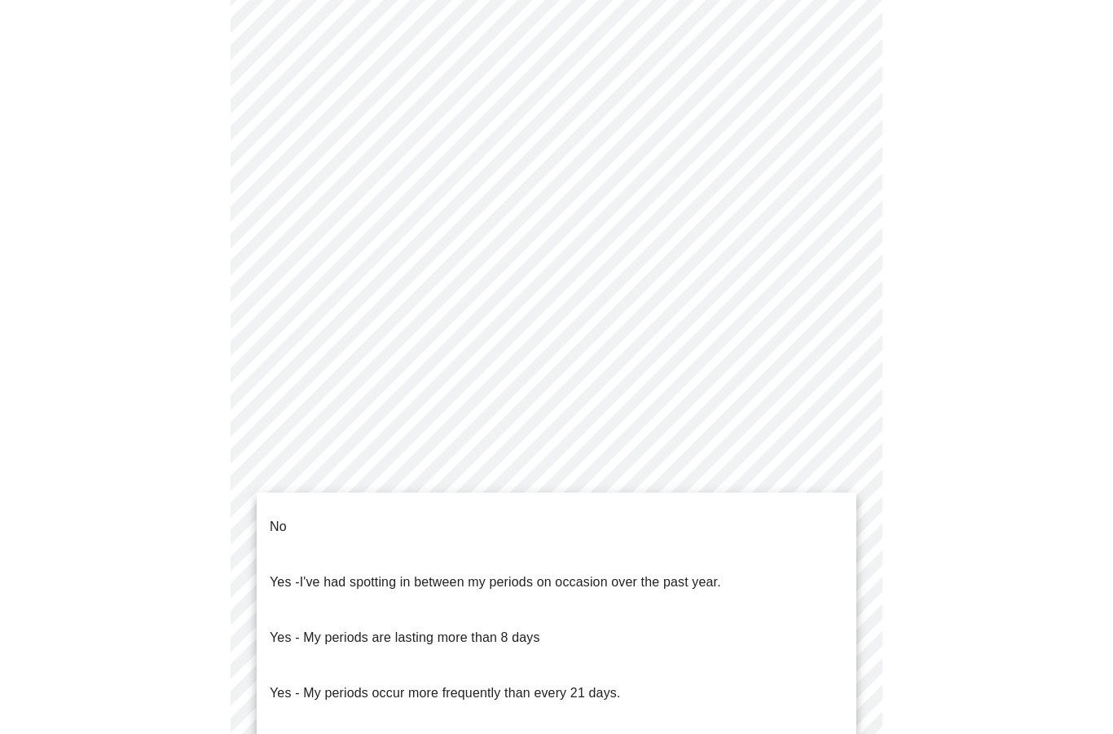
click at [278, 523] on span "No" at bounding box center [278, 527] width 17 height 46
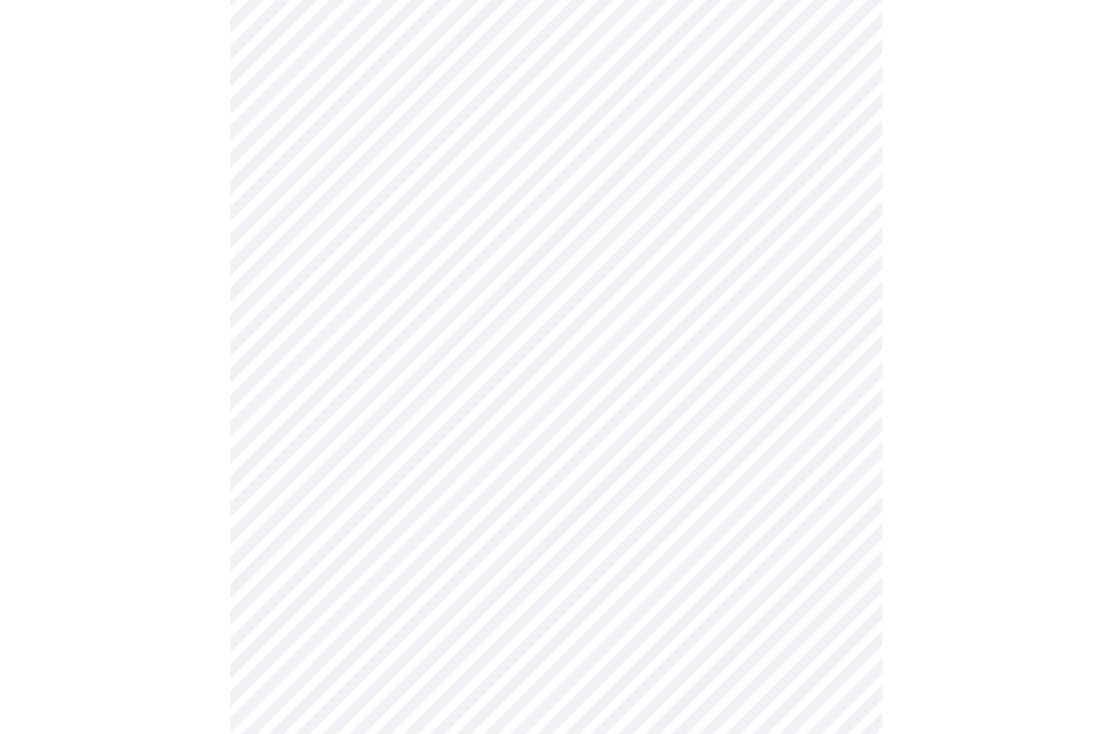
click at [283, 589] on body "MyMenopauseRx Intake Questions 4 / 13" at bounding box center [557, 314] width 1100 height 1530
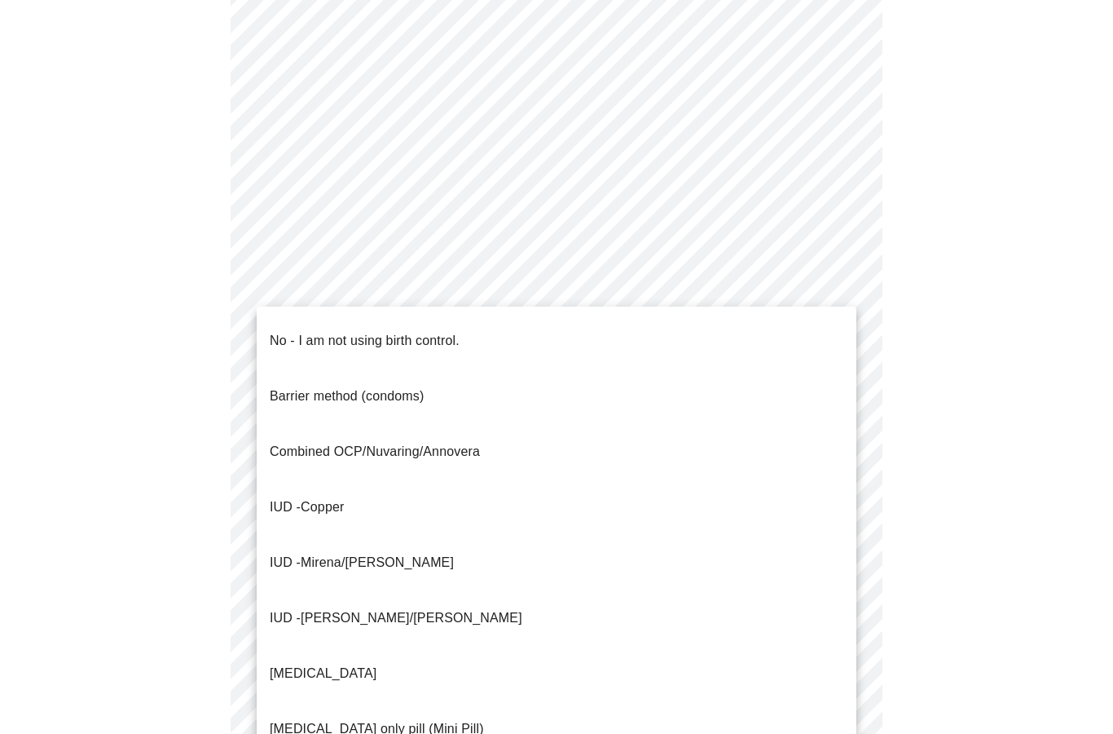
click at [279, 500] on span "IUD -" at bounding box center [285, 507] width 31 height 14
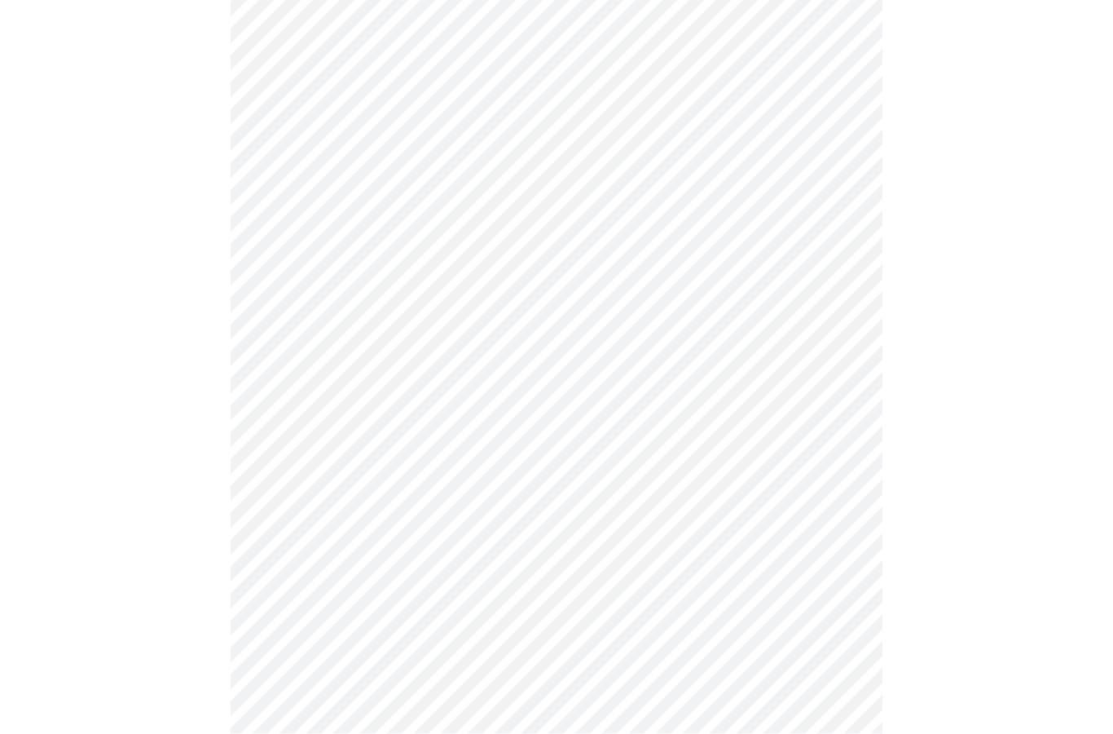
scroll to position [722, 0]
click at [293, 450] on body "MyMenopauseRx Intake Questions 4 / 13" at bounding box center [557, 44] width 1100 height 1521
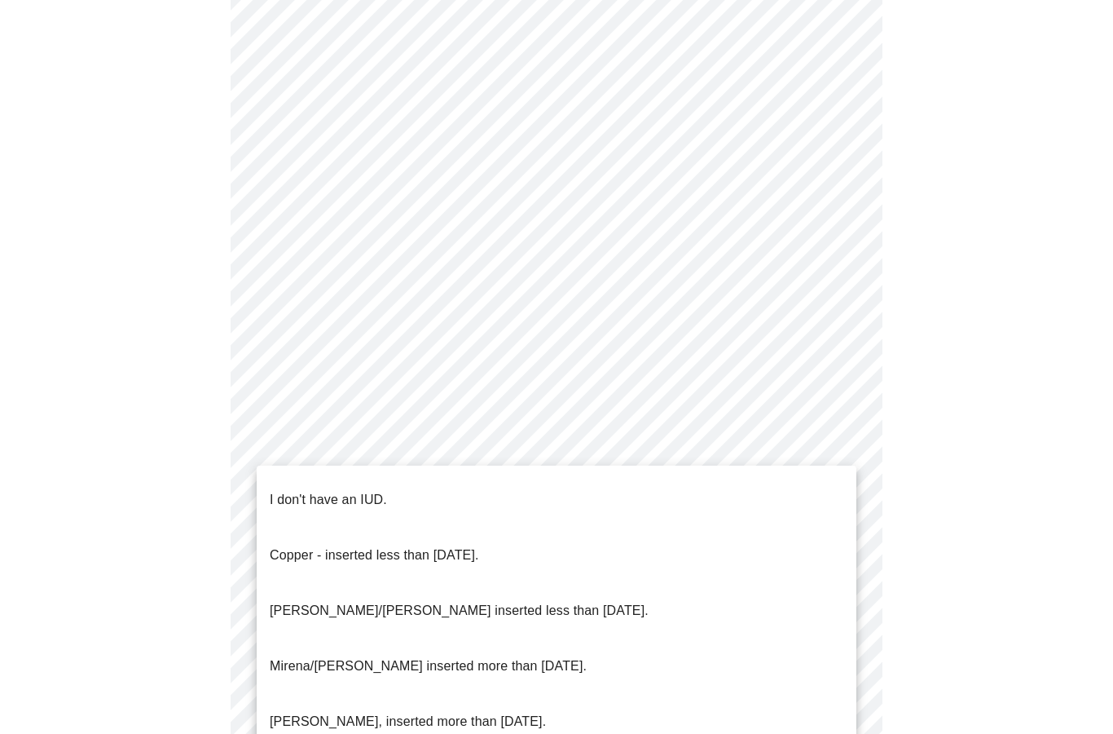
click at [286, 541] on span "Copper - inserted less than [DATE]." at bounding box center [374, 555] width 209 height 46
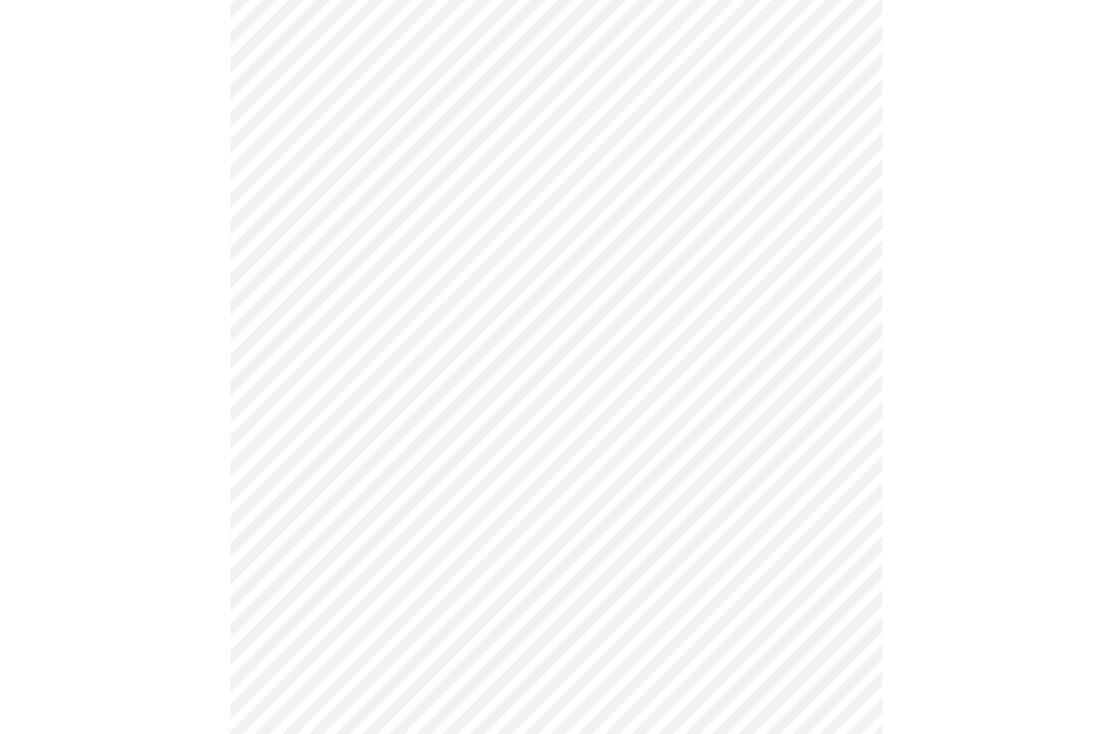
click at [277, 567] on body "MyMenopauseRx Intake Questions 4 / 13" at bounding box center [557, 49] width 1100 height 1512
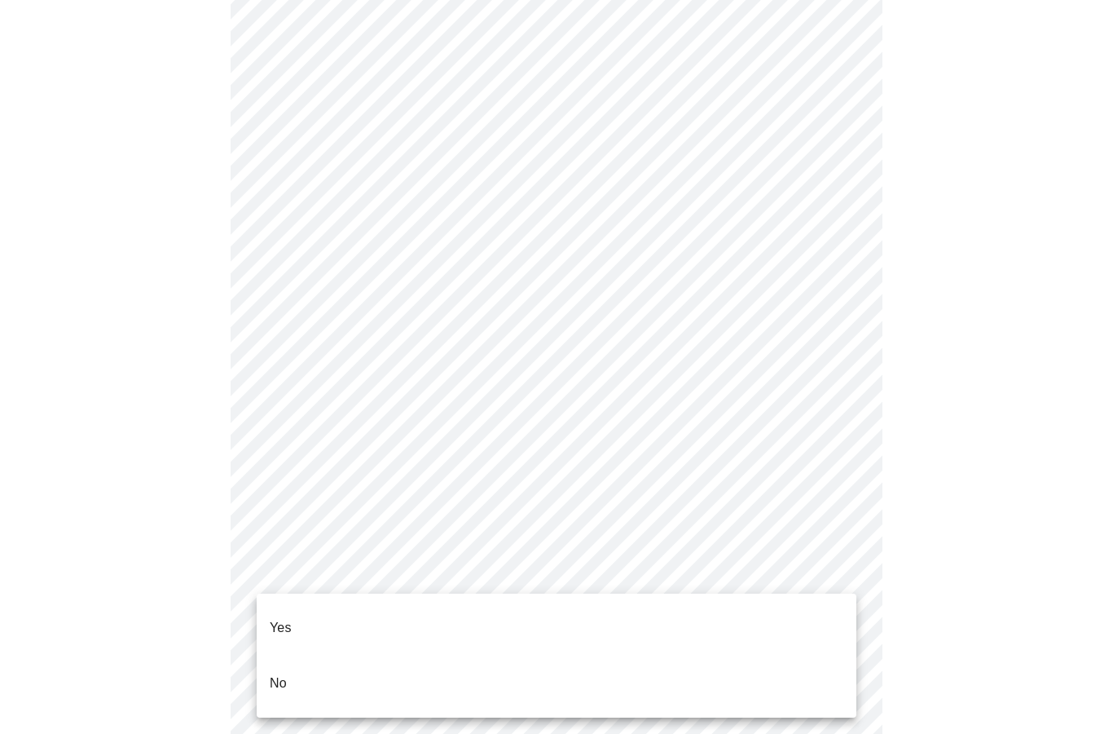
click at [281, 673] on p "No" at bounding box center [278, 683] width 17 height 20
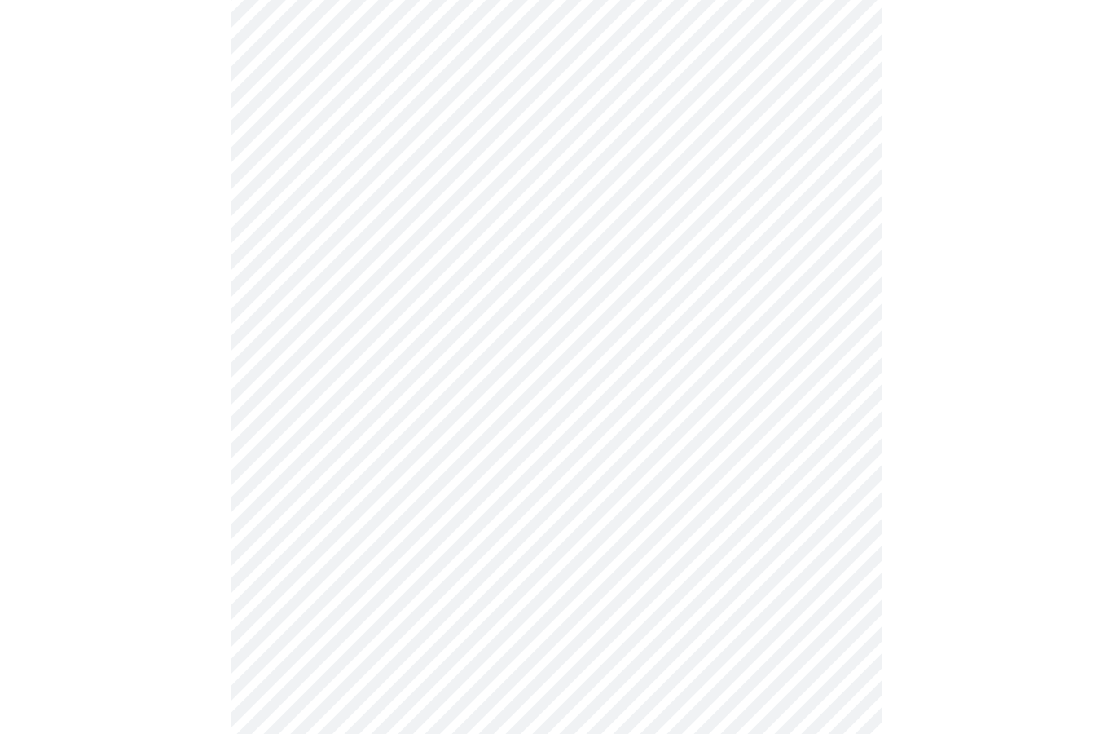
scroll to position [0, 0]
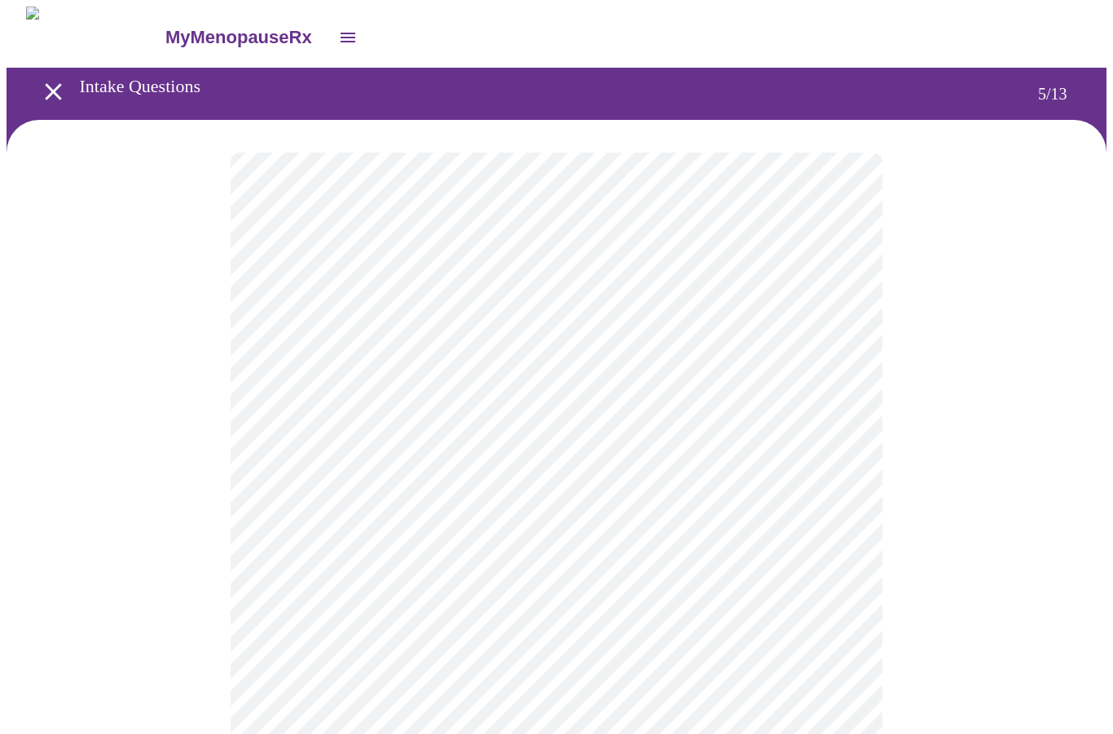
click at [576, 416] on body "MyMenopauseRx Intake Questions 5 / 13" at bounding box center [557, 538] width 1100 height 1062
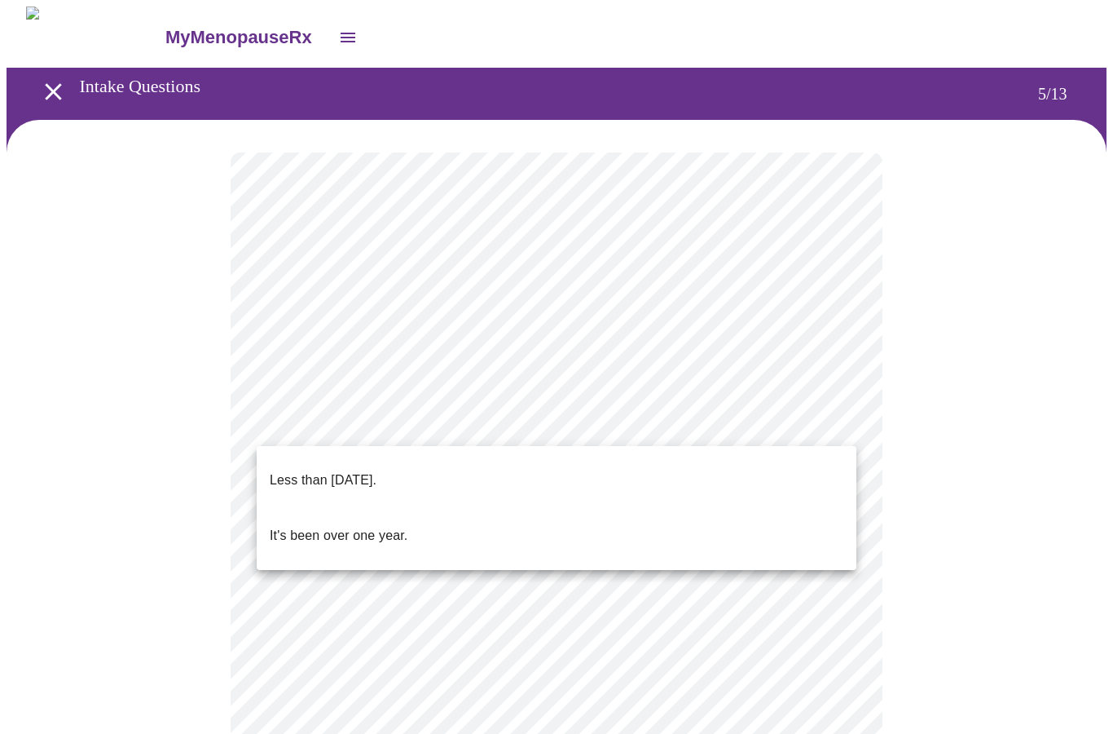
click at [377, 470] on p "Less than [DATE]." at bounding box center [323, 480] width 107 height 20
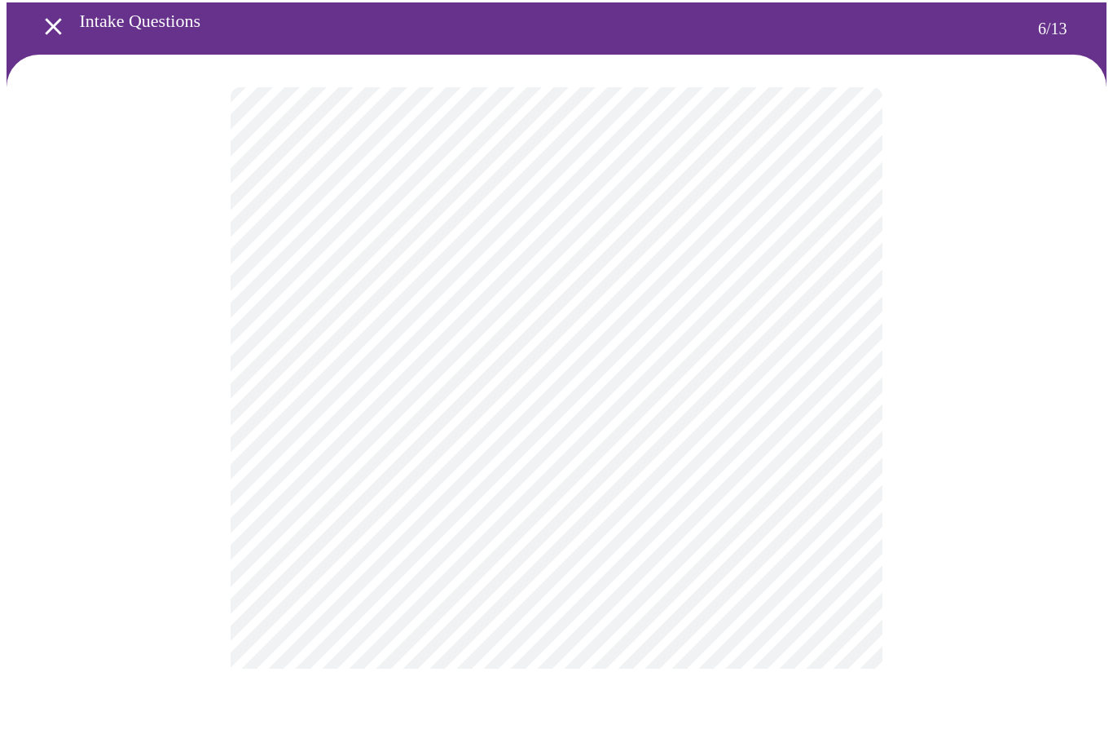
click at [315, 393] on body "MyMenopauseRx Intake Questions 6 / 13" at bounding box center [557, 430] width 1100 height 847
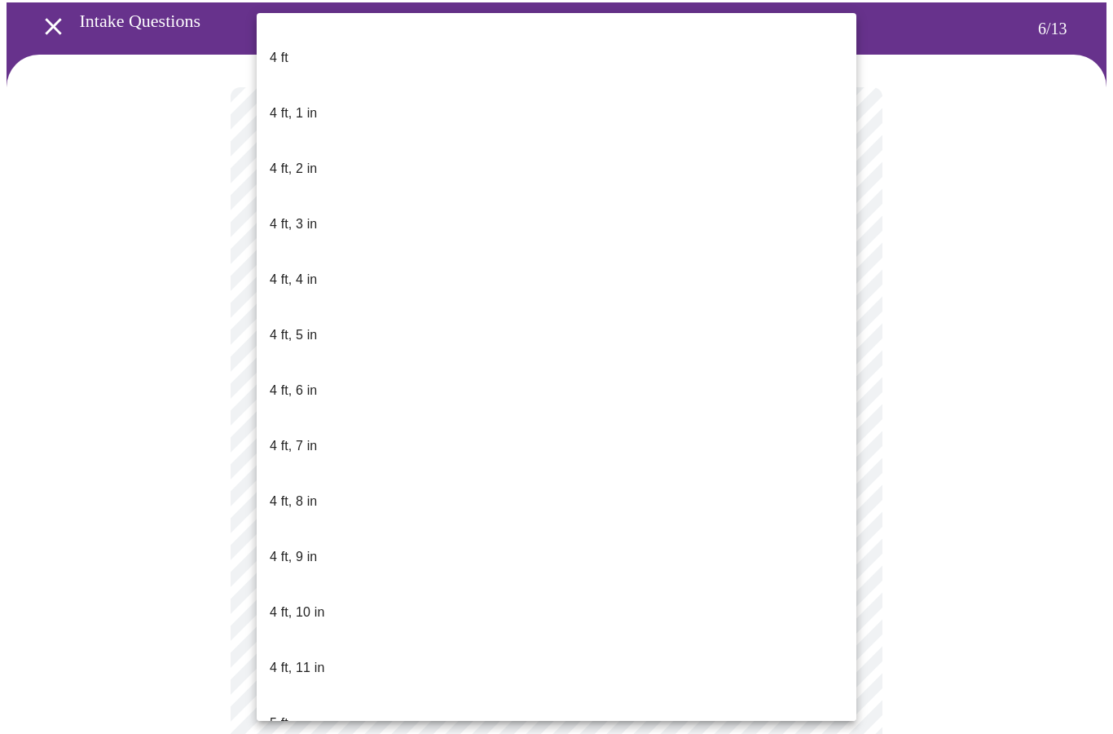
scroll to position [661, 0]
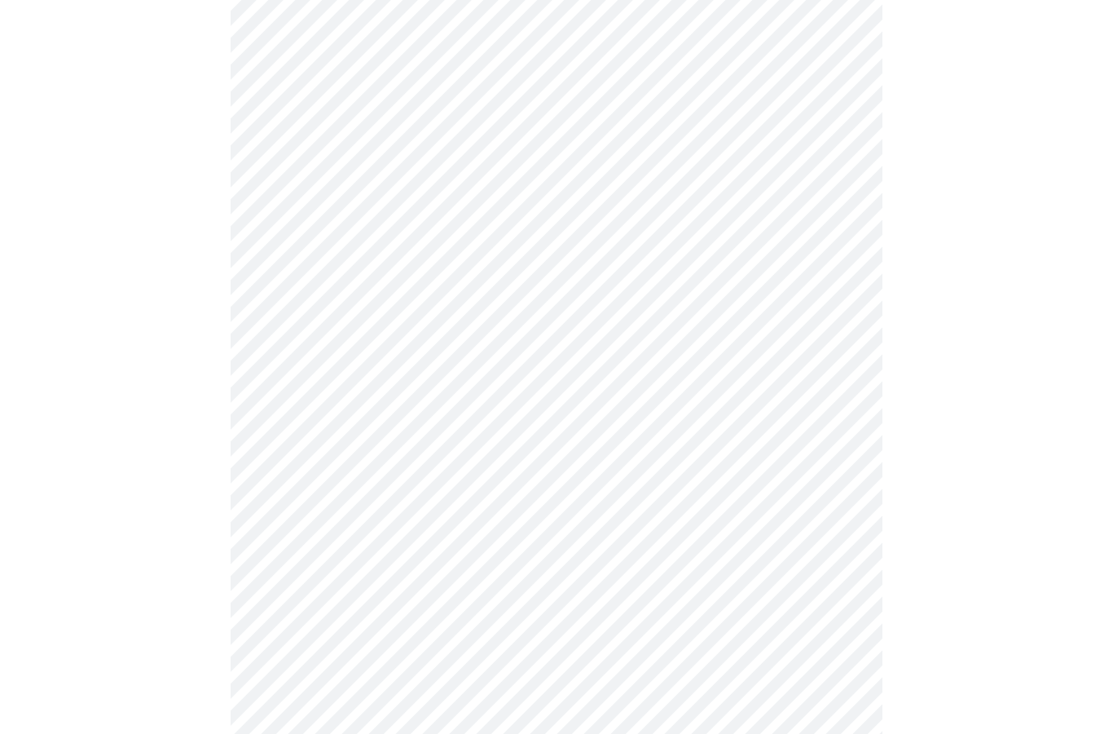
scroll to position [3809, 0]
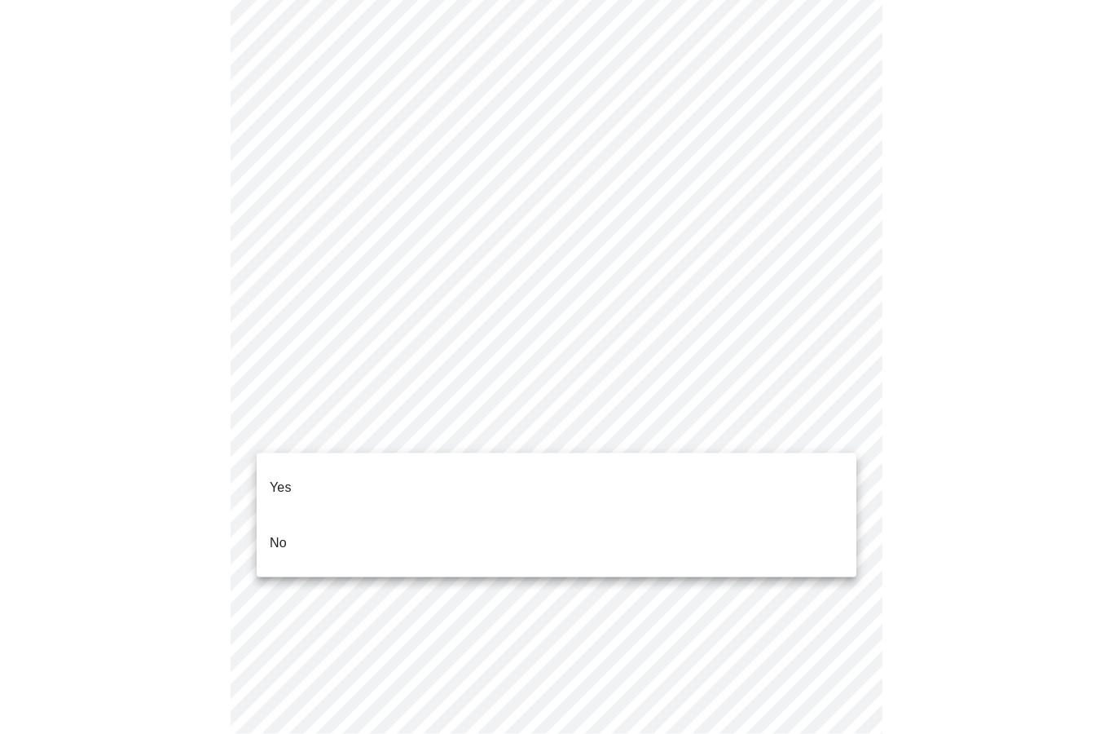
scroll to position [4096, 0]
click at [292, 532] on li "No" at bounding box center [557, 542] width 600 height 55
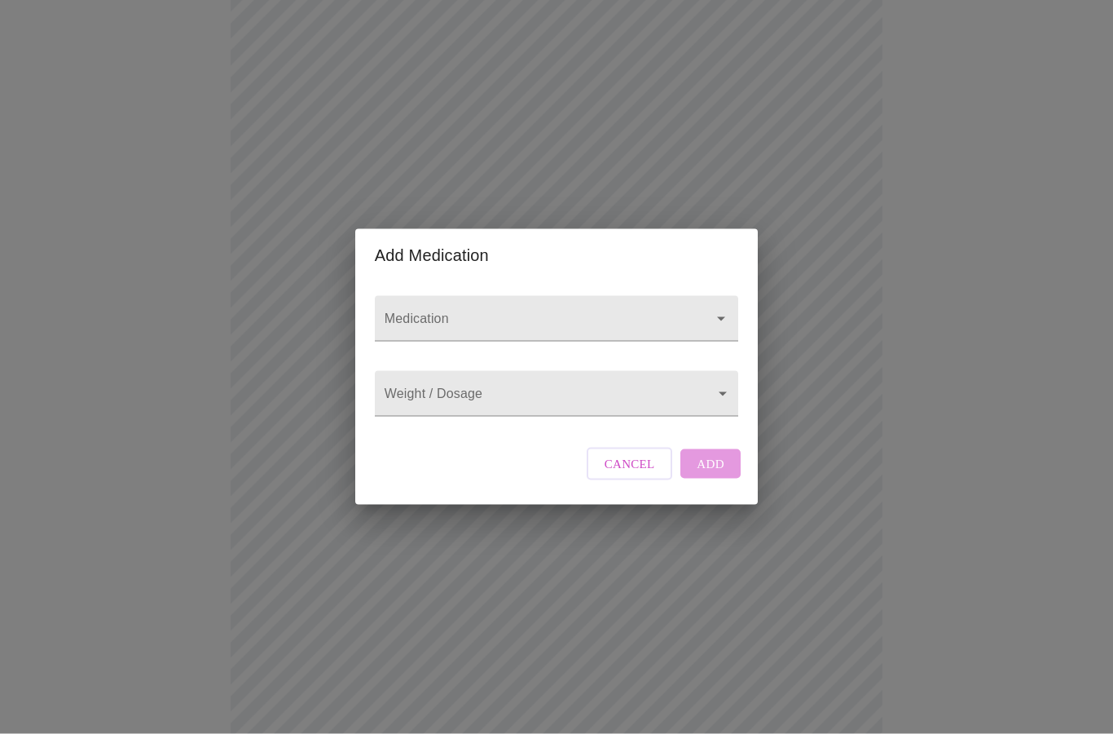
scroll to position [694, 0]
click at [433, 337] on input "Medication" at bounding box center [533, 326] width 304 height 30
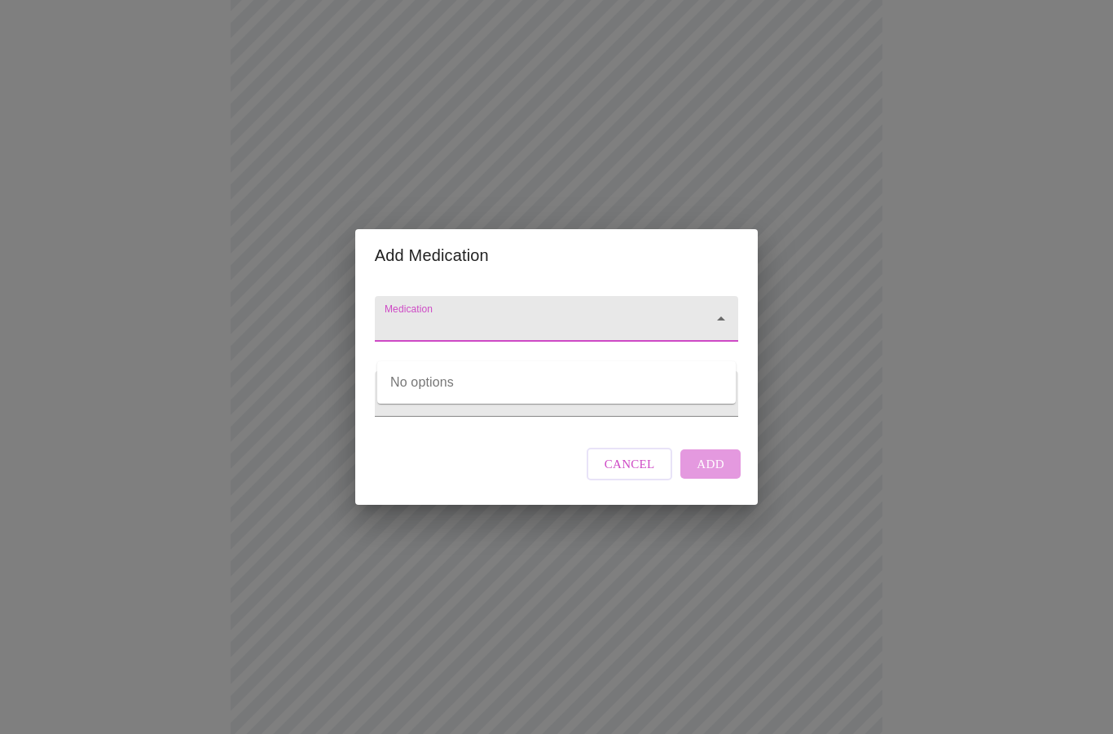
scroll to position [694, 0]
click at [641, 368] on li "[MEDICAL_DATA] Subcutaneous Solution Auto-injector" at bounding box center [556, 382] width 359 height 29
type input "[MEDICAL_DATA] Subcutaneous Solution Auto-injector"
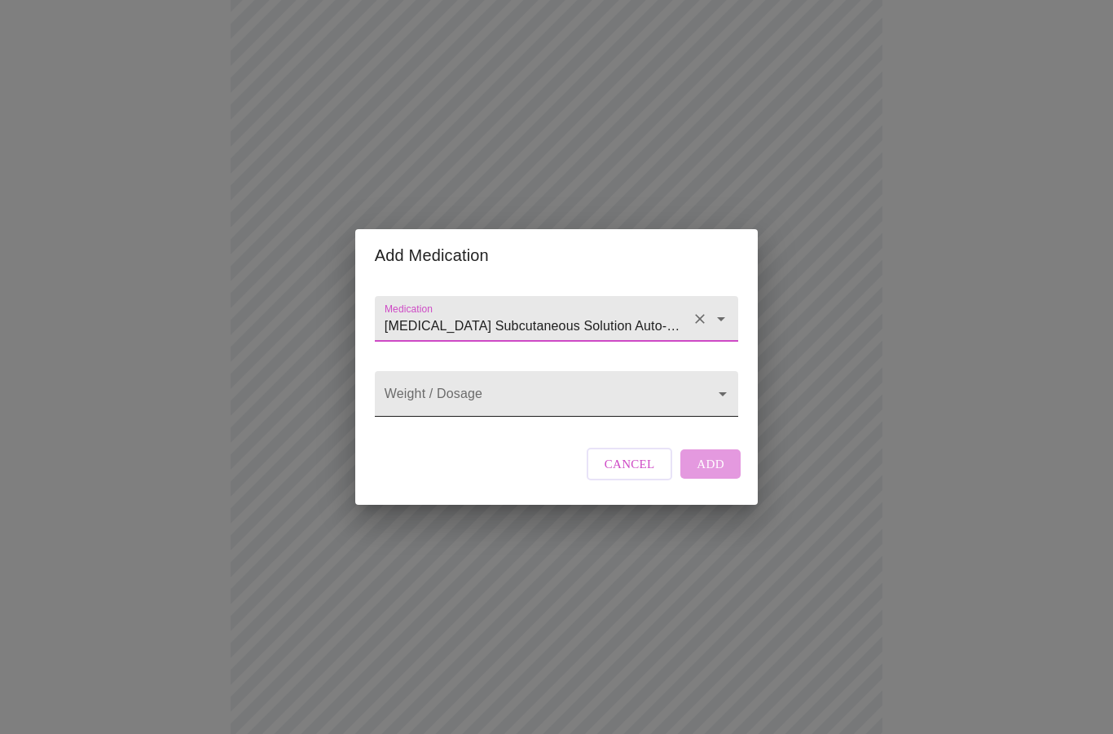
click at [656, 431] on body "MyMenopauseRx Intake Questions 13 / 13 Add Medication Medication [MEDICAL_DATA]…" at bounding box center [557, 284] width 1100 height 1943
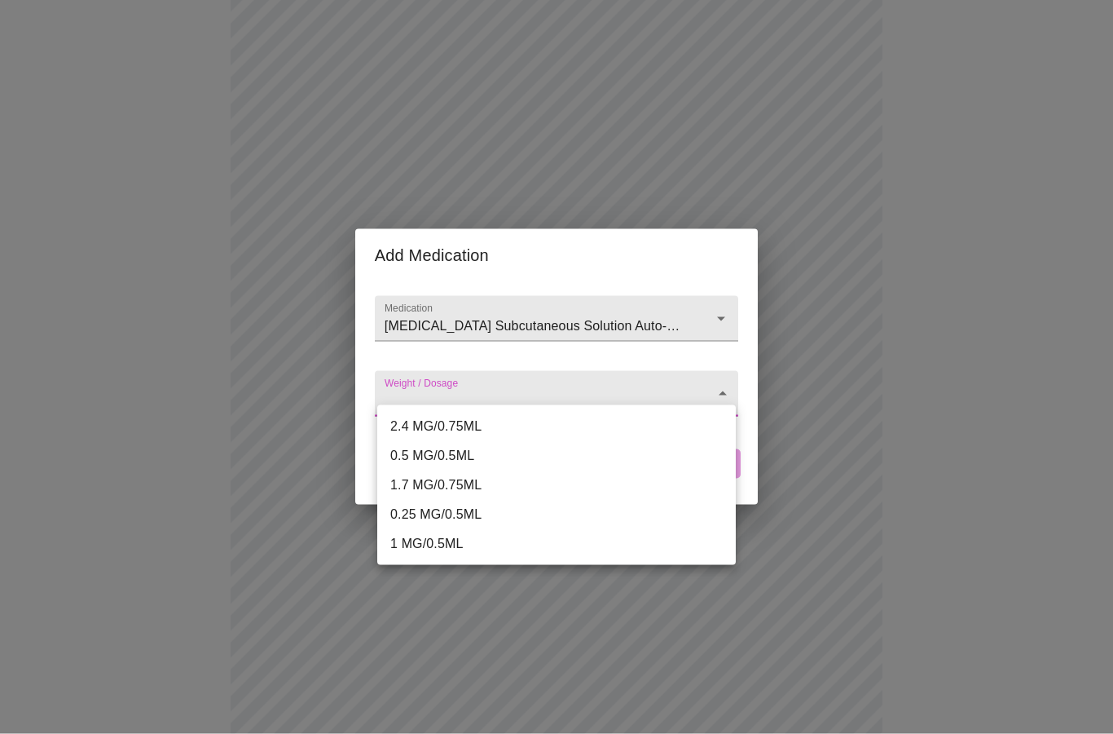
scroll to position [694, 0]
click at [554, 511] on li "0.25 MG/0.5ML" at bounding box center [556, 514] width 359 height 29
type input "0.25 MG/0.5ML"
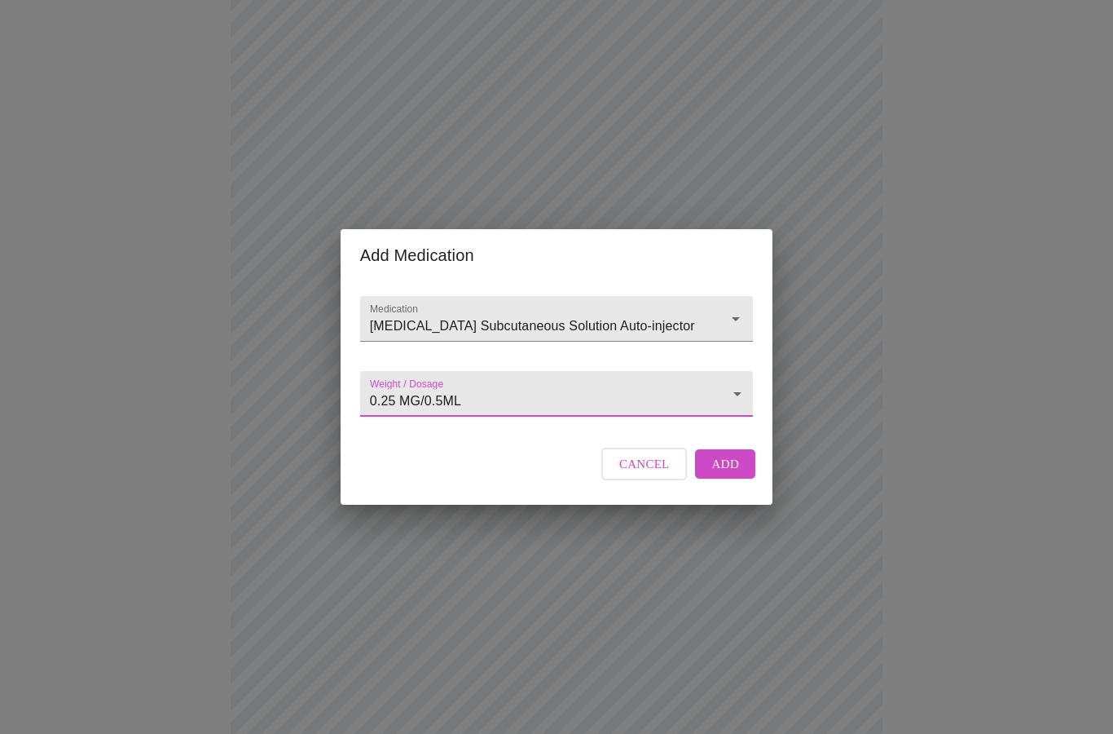
click at [725, 474] on span "Add" at bounding box center [726, 463] width 28 height 21
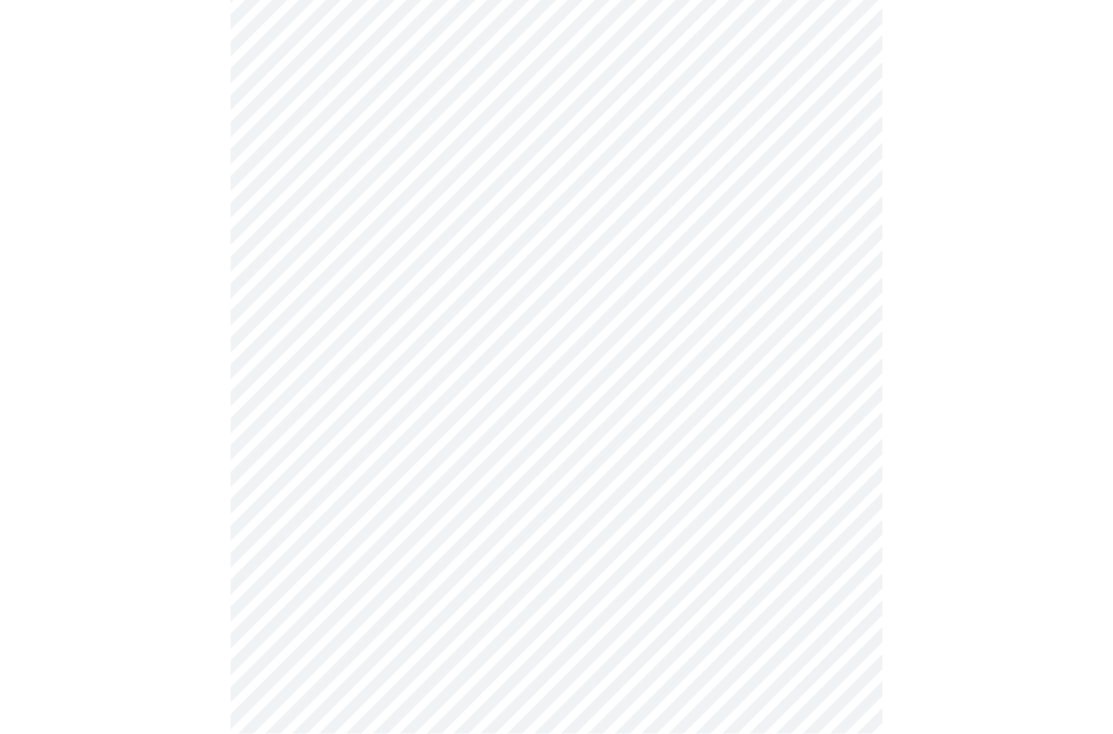
scroll to position [1205, 0]
